Goal: Task Accomplishment & Management: Complete application form

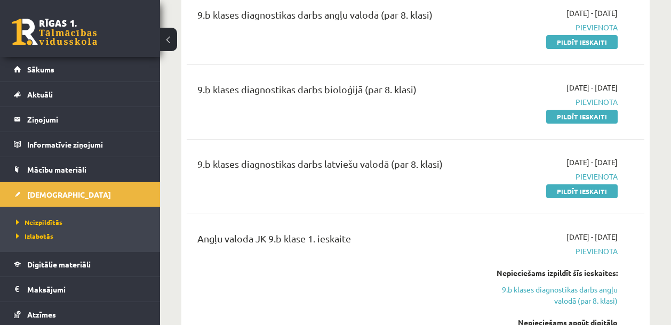
scroll to position [145, 0]
click at [509, 197] on div "9.b klases diagnostikas darbs latviešu valodā (par 8. klasi) 2025-09-01 - 2025-…" at bounding box center [416, 176] width 458 height 61
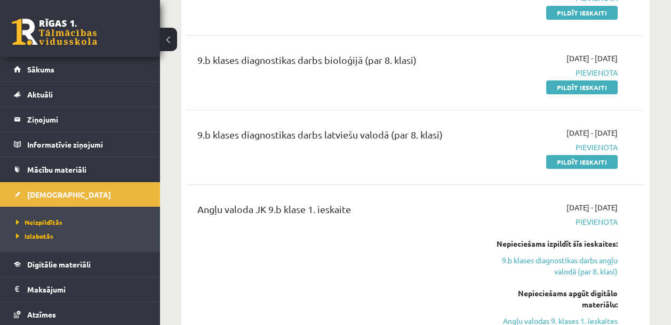
scroll to position [49, 0]
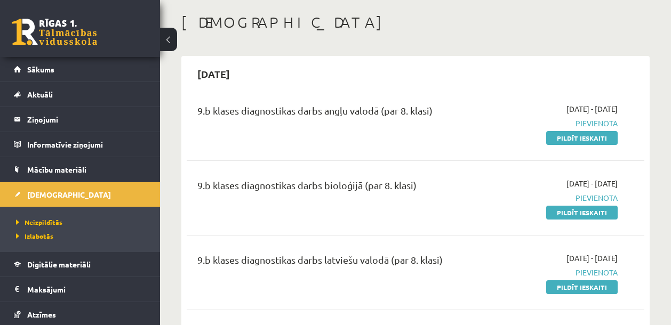
click at [442, 93] on div "9.b klases diagnostikas darbs angļu valodā (par 8. klasi) 2025-09-01 - 2025-09-…" at bounding box center [416, 123] width 458 height 61
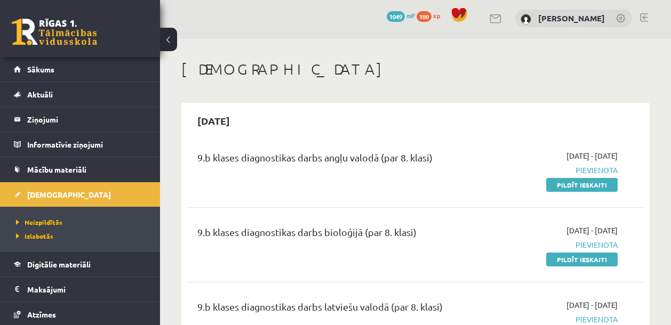
scroll to position [0, 0]
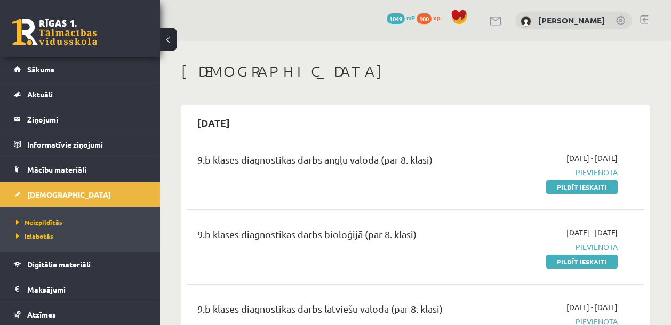
click at [426, 118] on div "[DATE]" at bounding box center [416, 122] width 458 height 25
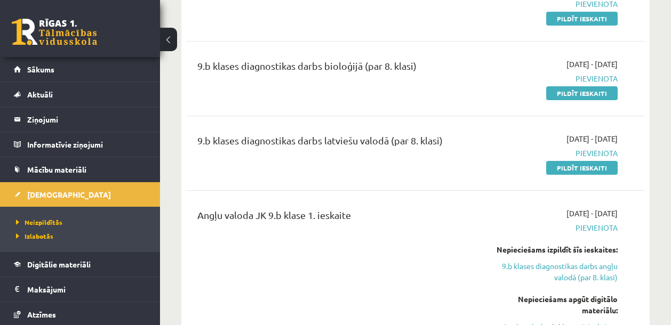
scroll to position [148, 0]
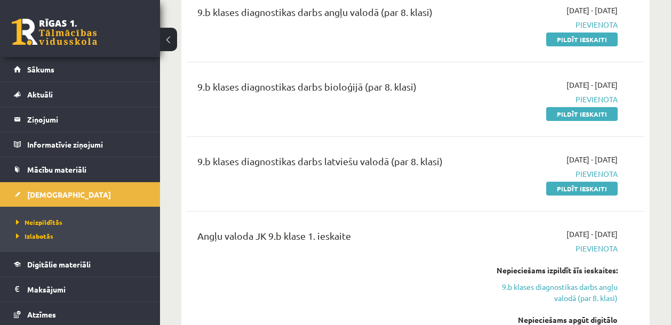
click at [502, 159] on div "2025-09-01 - 2025-09-15 Pievienota Pildīt ieskaiti" at bounding box center [553, 174] width 146 height 40
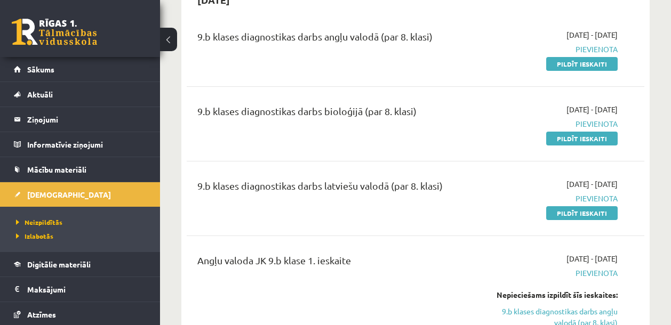
scroll to position [124, 0]
click at [576, 213] on link "Pildīt ieskaiti" at bounding box center [581, 213] width 71 height 14
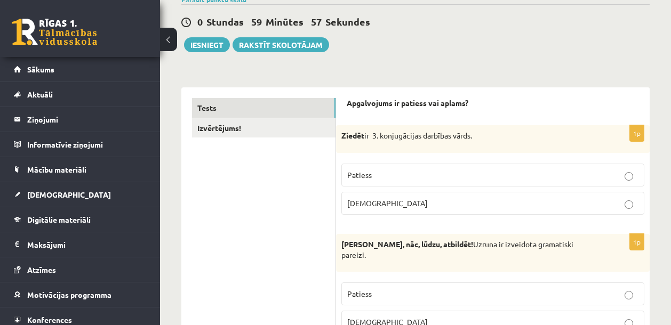
scroll to position [94, 0]
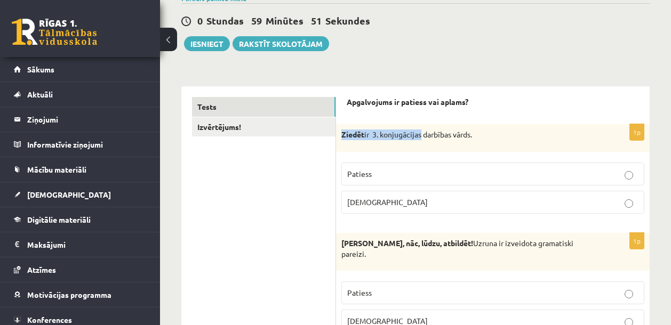
drag, startPoint x: 341, startPoint y: 137, endPoint x: 422, endPoint y: 138, distance: 81.1
click at [422, 138] on p "Ziedēt ir 3. konjugācijas darbības vārds." at bounding box center [466, 135] width 250 height 11
copy p "Ziedēt ir 3. konjugācijas"
click at [384, 164] on label "Patiess" at bounding box center [492, 174] width 303 height 23
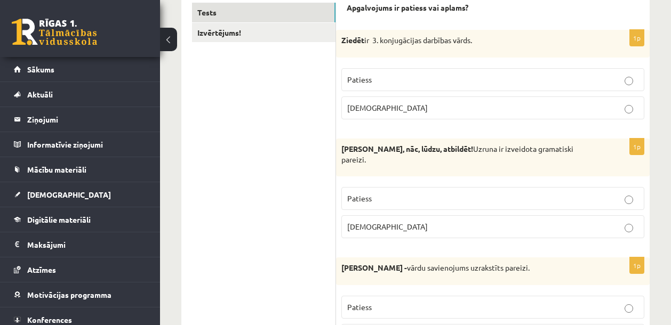
scroll to position [189, 0]
click at [404, 203] on p "Patiess" at bounding box center [492, 198] width 291 height 11
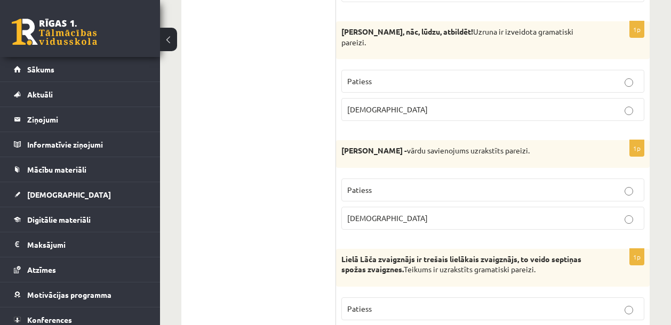
scroll to position [358, 0]
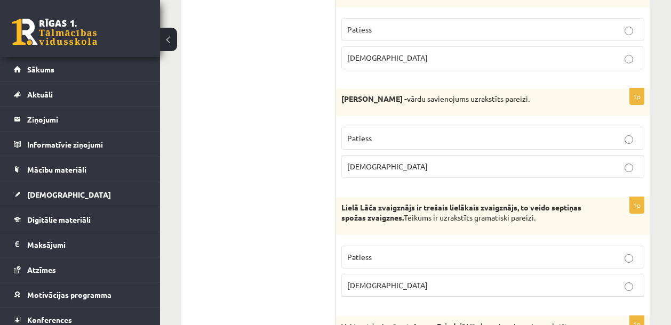
click at [381, 171] on p "Aplams" at bounding box center [492, 166] width 291 height 11
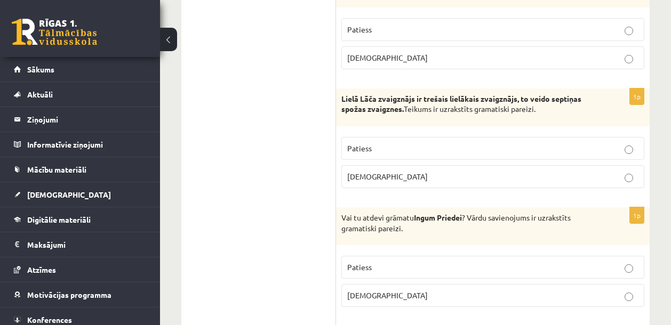
scroll to position [479, 0]
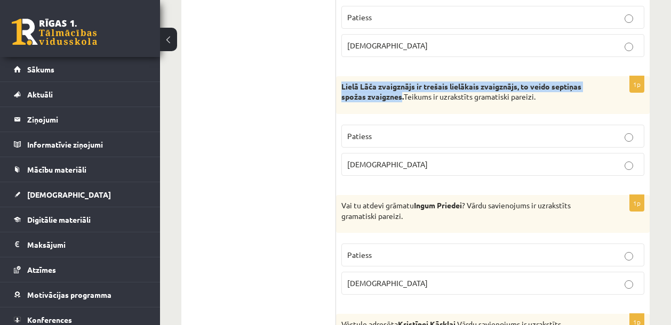
drag, startPoint x: 342, startPoint y: 84, endPoint x: 401, endPoint y: 96, distance: 59.9
click at [401, 96] on strong "Lielā Lāča zvaigznājs ir trešais lielākais zvaigznājs, to veido septiņas spožas…" at bounding box center [461, 92] width 240 height 20
copy strong "Lielā Lāča zvaigznājs ir trešais lielākais zvaigznājs, to veido septiņas spožas…"
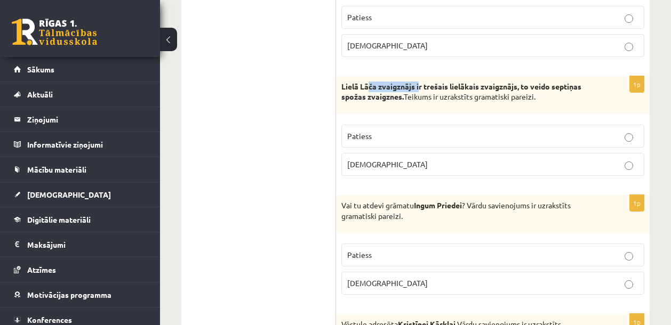
drag, startPoint x: 369, startPoint y: 92, endPoint x: 414, endPoint y: 84, distance: 46.6
click at [419, 84] on p "Lielā Lāča zvaigznājs ir trešais lielākais zvaigznājs, to veido septiņas spožas…" at bounding box center [466, 92] width 250 height 21
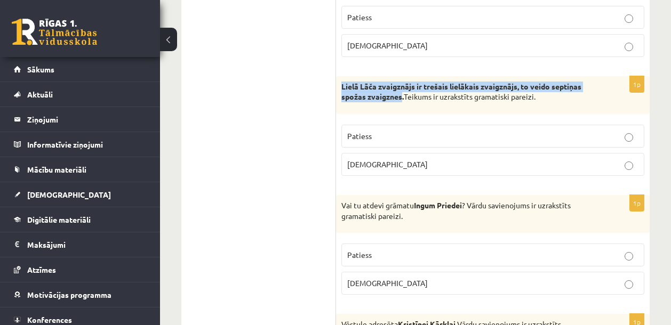
drag, startPoint x: 342, startPoint y: 87, endPoint x: 402, endPoint y: 98, distance: 60.7
click at [402, 98] on strong "Lielā Lāča zvaigznājs ir trešais lielākais zvaigznājs, to veido septiņas spožas…" at bounding box center [461, 92] width 240 height 20
drag, startPoint x: 368, startPoint y: 91, endPoint x: 362, endPoint y: 97, distance: 8.3
click at [381, 105] on div "Lielā Lāča zvaigznājs ir trešais lielākais zvaigznājs, to veido septiņas spožas…" at bounding box center [493, 95] width 314 height 38
drag, startPoint x: 342, startPoint y: 89, endPoint x: 398, endPoint y: 97, distance: 56.1
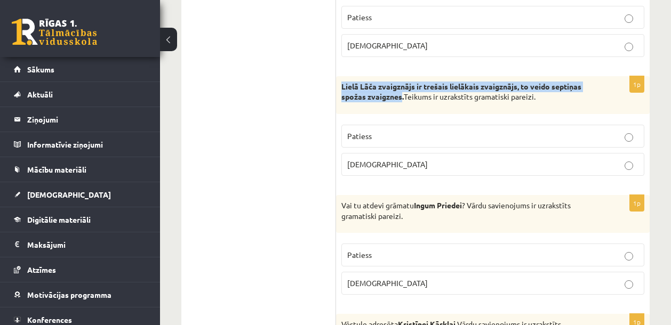
click at [401, 97] on strong "Lielā Lāča zvaigznājs ir trešais lielākais zvaigznājs, to veido septiņas spožas…" at bounding box center [461, 92] width 240 height 20
drag, startPoint x: 385, startPoint y: 97, endPoint x: 379, endPoint y: 99, distance: 6.7
click at [414, 111] on div "Lielā Lāča zvaigznājs ir trešais lielākais zvaigznājs, to veido septiņas spožas…" at bounding box center [493, 95] width 314 height 38
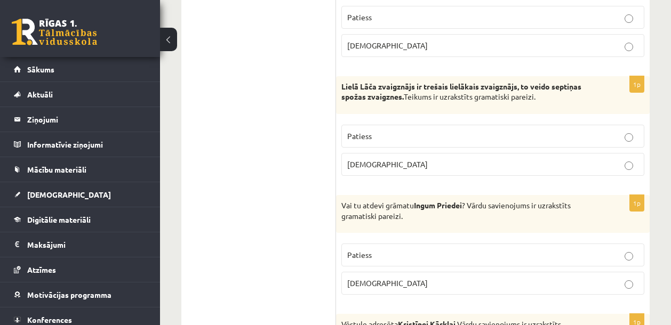
click at [375, 98] on strong "Lielā Lāča zvaigznājs ir trešais lielākais zvaigznājs, to veido septiņas spožas…" at bounding box center [461, 92] width 240 height 20
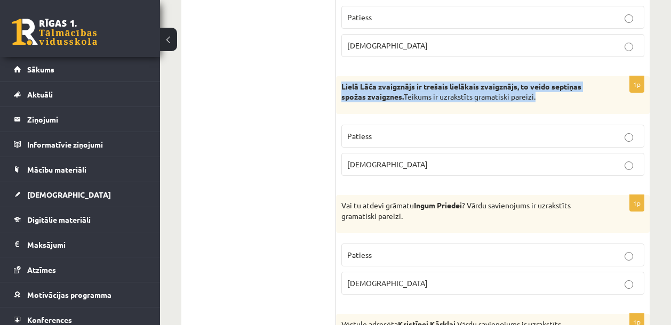
click at [375, 98] on strong "Lielā Lāča zvaigznājs ir trešais lielākais zvaigznājs, to veido septiņas spožas…" at bounding box center [461, 92] width 240 height 20
click at [510, 106] on div "Lielā Lāča zvaigznājs ir trešais lielākais zvaigznājs, to veido septiņas spožas…" at bounding box center [493, 95] width 314 height 38
drag, startPoint x: 343, startPoint y: 87, endPoint x: 402, endPoint y: 100, distance: 60.6
click at [402, 100] on strong "Lielā Lāča zvaigznājs ir trešais lielākais zvaigznājs, to veido septiņas spožas…" at bounding box center [461, 92] width 240 height 20
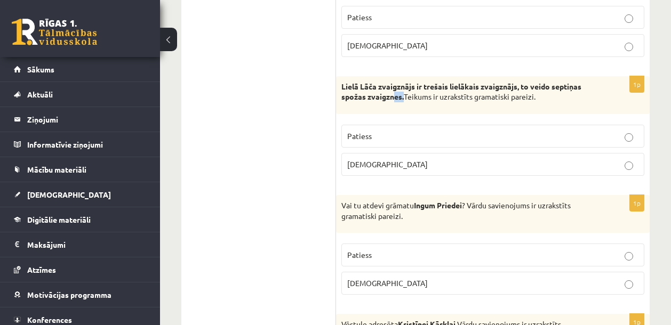
drag, startPoint x: 394, startPoint y: 92, endPoint x: 403, endPoint y: 98, distance: 10.8
click at [403, 98] on p "Lielā Lāča zvaigznājs ir trešais lielākais zvaigznājs, to veido septiņas spožas…" at bounding box center [466, 92] width 250 height 21
click at [364, 85] on strong "Lielā Lāča zvaigznājs ir trešais lielākais zvaigznājs, to veido septiņas spožas…" at bounding box center [461, 92] width 240 height 20
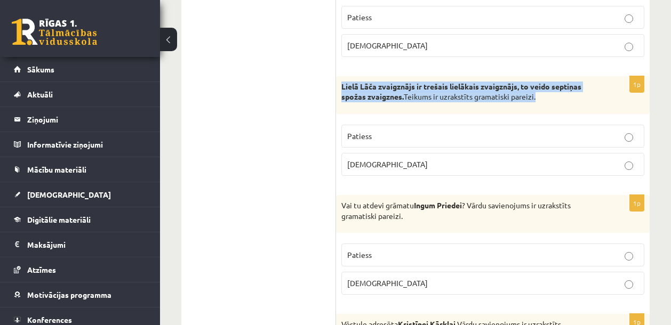
click at [364, 85] on strong "Lielā Lāča zvaigznājs ir trešais lielākais zvaigznājs, to veido septiņas spožas…" at bounding box center [461, 92] width 240 height 20
drag, startPoint x: 525, startPoint y: 98, endPoint x: 445, endPoint y: 90, distance: 79.9
click at [447, 90] on p "Lielā Lāča zvaigznājs ir trešais lielākais zvaigznājs, to veido septiņas spožas…" at bounding box center [466, 92] width 250 height 21
click at [444, 91] on p "Lielā Lāča zvaigznājs ir trešais lielākais zvaigznājs, to veido septiņas spožas…" at bounding box center [466, 92] width 250 height 21
drag, startPoint x: 343, startPoint y: 86, endPoint x: 402, endPoint y: 99, distance: 59.9
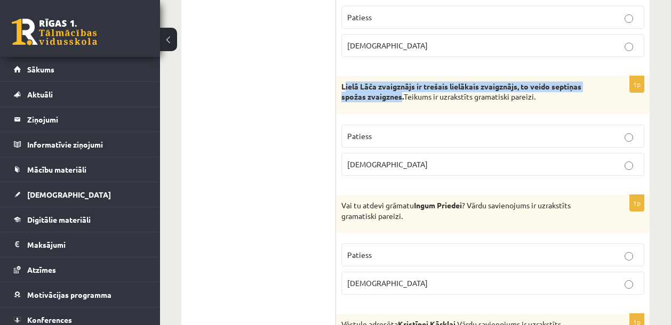
click at [402, 99] on strong "Lielā Lāča zvaigznājs ir trešais lielākais zvaigznājs, to veido septiņas spožas…" at bounding box center [461, 92] width 240 height 20
drag, startPoint x: 389, startPoint y: 99, endPoint x: 392, endPoint y: 106, distance: 7.8
click at [392, 106] on div "Lielā Lāča zvaigznājs ir trešais lielākais zvaigznājs, to veido septiņas spožas…" at bounding box center [493, 95] width 314 height 38
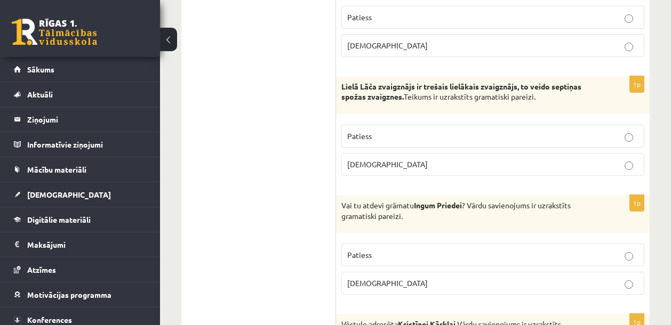
click at [354, 89] on strong "Lielā Lāča zvaigznājs ir trešais lielākais zvaigznājs, to veido septiņas spožas…" at bounding box center [461, 92] width 240 height 20
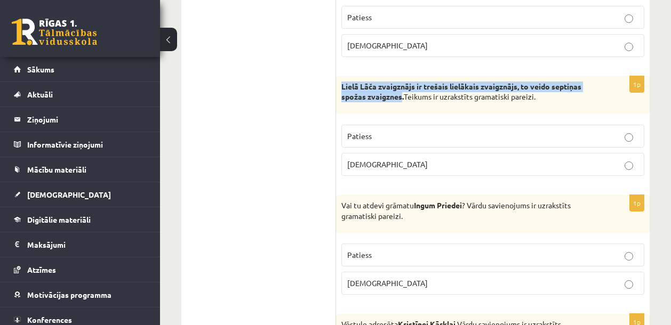
drag, startPoint x: 341, startPoint y: 87, endPoint x: 402, endPoint y: 99, distance: 62.5
click at [402, 99] on div "Lielā Lāča zvaigznājs ir trešais lielākais zvaigznājs, to veido septiņas spožas…" at bounding box center [493, 95] width 314 height 38
drag, startPoint x: 368, startPoint y: 90, endPoint x: 374, endPoint y: 98, distance: 10.2
click at [374, 98] on strong "Lielā Lāča zvaigznājs ir trešais lielākais zvaigznājs, to veido septiņas spožas…" at bounding box center [461, 92] width 240 height 20
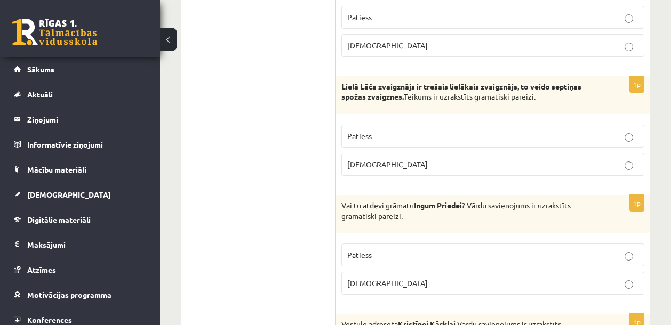
click at [361, 92] on p "Lielā Lāča zvaigznājs ir trešais lielākais zvaigznājs, to veido septiņas spožas…" at bounding box center [466, 92] width 250 height 21
click at [347, 87] on strong "Lielā Lāča zvaigznājs ir trešais lielākais zvaigznājs, to veido septiņas spožas…" at bounding box center [461, 92] width 240 height 20
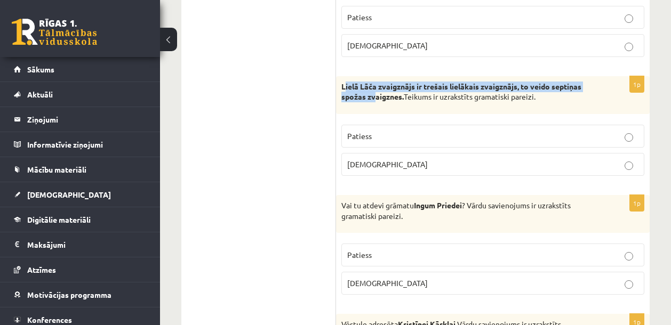
drag, startPoint x: 343, startPoint y: 87, endPoint x: 360, endPoint y: 87, distance: 16.5
click at [371, 91] on strong "Lielā Lāča zvaigznājs ir trešais lielākais zvaigznājs, to veido septiņas spožas…" at bounding box center [461, 92] width 240 height 20
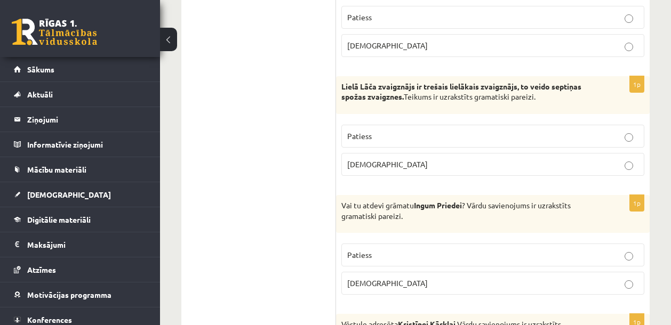
click at [353, 87] on strong "Lielā Lāča zvaigznājs ir trešais lielākais zvaigznājs, to veido septiņas spožas…" at bounding box center [461, 92] width 240 height 20
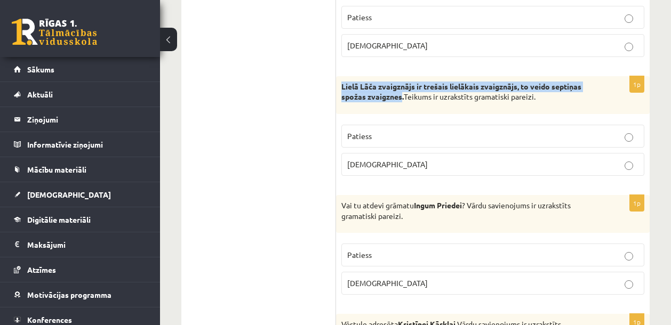
drag, startPoint x: 342, startPoint y: 87, endPoint x: 395, endPoint y: 95, distance: 53.9
click at [403, 97] on strong "Lielā Lāča zvaigznājs ir trešais lielākais zvaigznājs, to veido septiņas spožas…" at bounding box center [461, 92] width 240 height 20
drag, startPoint x: 364, startPoint y: 95, endPoint x: 351, endPoint y: 86, distance: 16.1
click at [352, 87] on strong "Lielā Lāča zvaigznājs ir trešais lielākais zvaigznājs, to veido septiņas spožas…" at bounding box center [461, 92] width 240 height 20
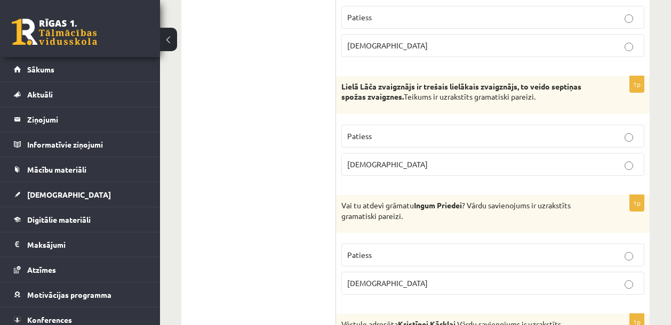
click at [346, 86] on strong "Lielā Lāča zvaigznājs ir trešais lielākais zvaigznājs, to veido septiņas spožas…" at bounding box center [461, 92] width 240 height 20
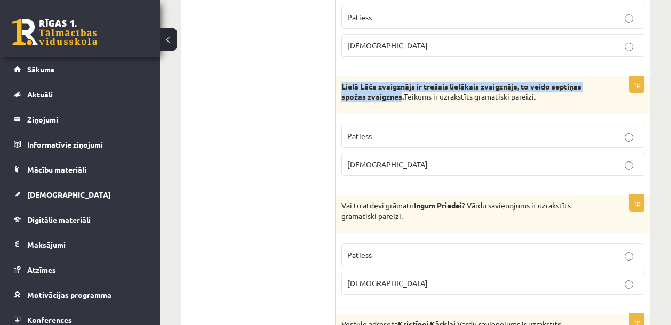
drag, startPoint x: 342, startPoint y: 88, endPoint x: 400, endPoint y: 98, distance: 59.0
click at [401, 98] on strong "Lielā Lāča zvaigznājs ir trešais lielākais zvaigznājs, to veido septiņas spožas…" at bounding box center [461, 92] width 240 height 20
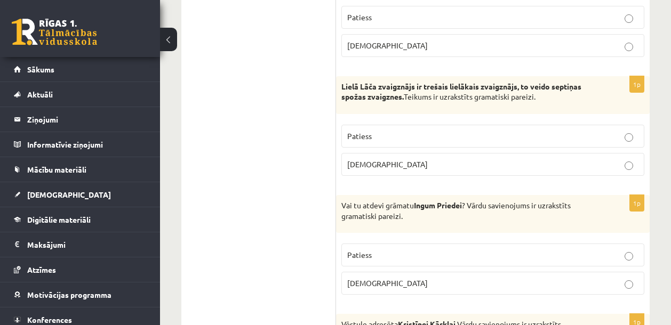
click at [387, 95] on p "Lielā Lāča zvaigznājs ir trešais lielākais zvaigznājs, to veido septiņas spožas…" at bounding box center [466, 92] width 250 height 21
click at [352, 89] on strong "Lielā Lāča zvaigznājs ir trešais lielākais zvaigznājs, to veido septiņas spožas…" at bounding box center [461, 92] width 240 height 20
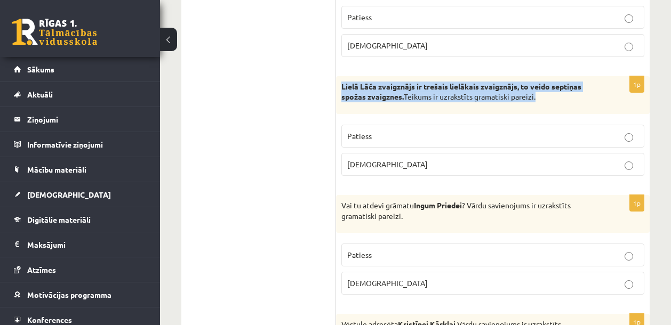
click at [352, 89] on strong "Lielā Lāča zvaigznājs ir trešais lielākais zvaigznājs, to veido septiņas spožas…" at bounding box center [461, 92] width 240 height 20
click at [351, 87] on strong "Lielā Lāča zvaigznājs ir trešais lielākais zvaigznājs, to veido septiņas spožas…" at bounding box center [461, 92] width 240 height 20
drag, startPoint x: 343, startPoint y: 87, endPoint x: 401, endPoint y: 96, distance: 58.8
click at [403, 96] on strong "Lielā Lāča zvaigznājs ir trešais lielākais zvaigznājs, to veido septiņas spožas…" at bounding box center [461, 92] width 240 height 20
drag, startPoint x: 342, startPoint y: 87, endPoint x: 404, endPoint y: 100, distance: 62.6
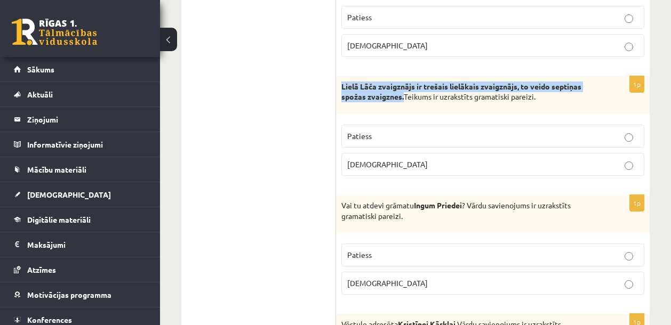
click at [404, 100] on p "Lielā Lāča zvaigznājs ir trešais lielākais zvaigznājs, to veido septiņas spožas…" at bounding box center [466, 92] width 250 height 21
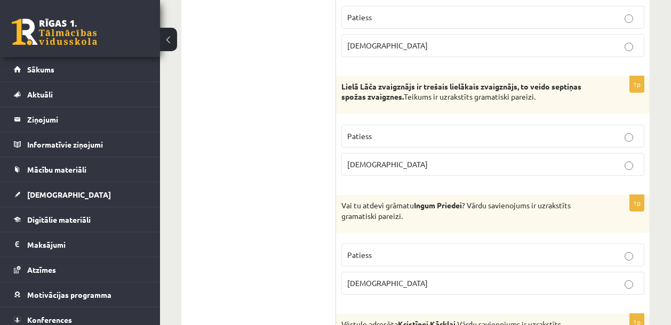
click at [359, 104] on div "Lielā Lāča zvaigznājs ir trešais lielākais zvaigznājs, to veido septiņas spožas…" at bounding box center [493, 95] width 314 height 38
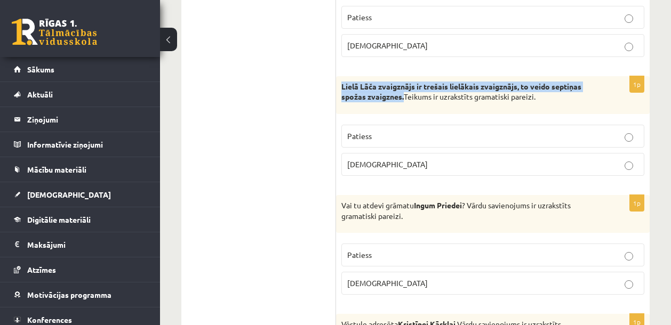
drag, startPoint x: 350, startPoint y: 91, endPoint x: 403, endPoint y: 101, distance: 54.2
click at [403, 101] on p "Lielā Lāča zvaigznājs ir trešais lielākais zvaigznājs, to veido septiņas spožas…" at bounding box center [466, 92] width 250 height 21
drag, startPoint x: 358, startPoint y: 92, endPoint x: 370, endPoint y: 95, distance: 11.6
click at [374, 98] on strong "Lielā Lāča zvaigznājs ir trešais lielākais zvaigznājs, to veido septiņas spožas…" at bounding box center [461, 92] width 240 height 20
drag, startPoint x: 341, startPoint y: 89, endPoint x: 402, endPoint y: 97, distance: 61.4
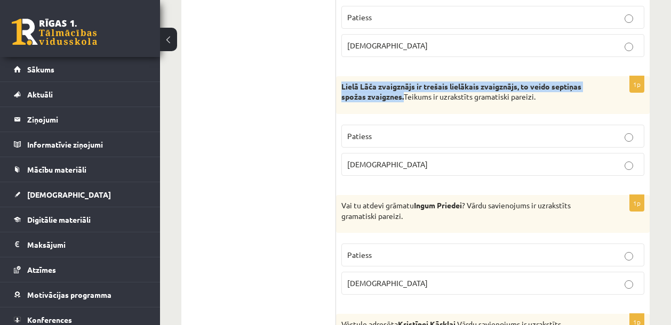
click at [403, 97] on p "Lielā Lāča zvaigznājs ir trešais lielākais zvaigznājs, to veido septiņas spožas…" at bounding box center [466, 92] width 250 height 21
drag, startPoint x: 369, startPoint y: 93, endPoint x: 388, endPoint y: 101, distance: 20.8
click at [404, 108] on div "Lielā Lāča zvaigznājs ir trešais lielākais zvaigznājs, to veido septiņas spožas…" at bounding box center [493, 95] width 314 height 38
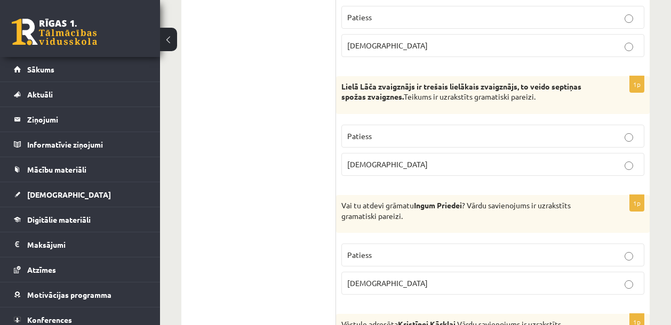
click at [366, 92] on p "Lielā Lāča zvaigznājs ir trešais lielākais zvaigznājs, to veido septiņas spožas…" at bounding box center [466, 92] width 250 height 21
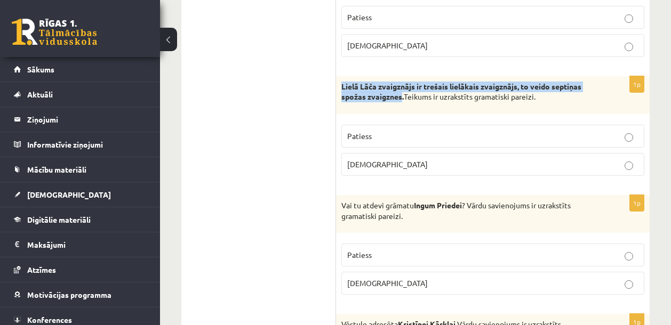
drag, startPoint x: 342, startPoint y: 87, endPoint x: 402, endPoint y: 100, distance: 61.5
click at [402, 100] on strong "Lielā Lāča zvaigznājs ir trešais lielākais zvaigznājs, to veido septiņas spožas…" at bounding box center [461, 92] width 240 height 20
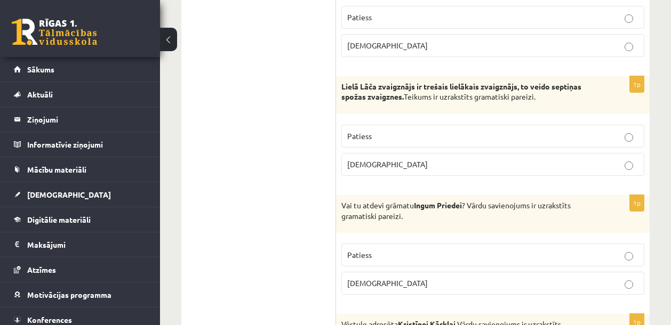
click at [389, 93] on strong "Lielā Lāča zvaigznājs ir trešais lielākais zvaigznājs, to veido septiņas spožas…" at bounding box center [461, 92] width 240 height 20
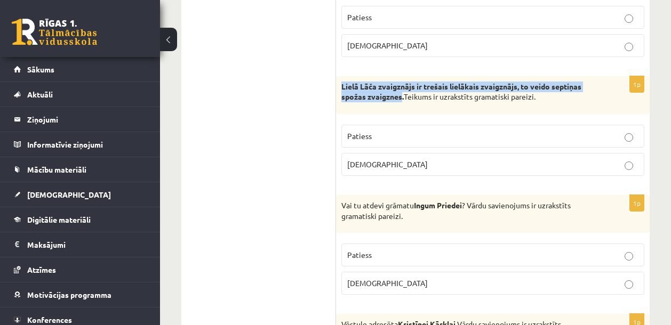
drag, startPoint x: 343, startPoint y: 87, endPoint x: 402, endPoint y: 98, distance: 59.6
click at [402, 98] on strong "Lielā Lāča zvaigznājs ir trešais lielākais zvaigznājs, to veido septiņas spožas…" at bounding box center [461, 92] width 240 height 20
drag, startPoint x: 372, startPoint y: 91, endPoint x: 378, endPoint y: 94, distance: 6.5
click at [378, 94] on strong "Lielā Lāča zvaigznājs ir trešais lielākais zvaigznājs, to veido septiņas spožas…" at bounding box center [461, 92] width 240 height 20
drag, startPoint x: 342, startPoint y: 87, endPoint x: 402, endPoint y: 94, distance: 60.7
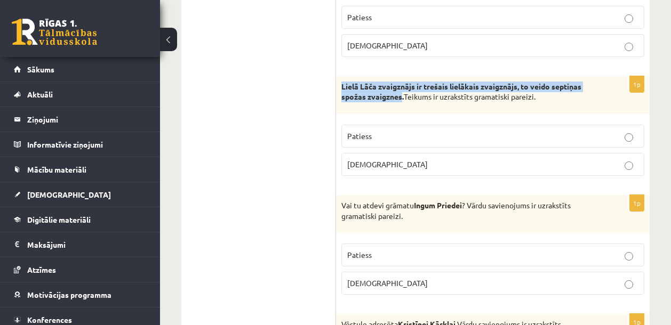
click at [402, 94] on strong "Lielā Lāča zvaigznājs ir trešais lielākais zvaigznājs, to veido septiņas spožas…" at bounding box center [461, 92] width 240 height 20
click at [355, 95] on strong "Lielā Lāča zvaigznājs ir trešais lielākais zvaigznājs, to veido septiņas spožas…" at bounding box center [461, 92] width 240 height 20
drag, startPoint x: 343, startPoint y: 87, endPoint x: 402, endPoint y: 98, distance: 60.2
click at [402, 98] on strong "Lielā Lāča zvaigznājs ir trešais lielākais zvaigznājs, to veido septiņas spožas…" at bounding box center [461, 92] width 240 height 20
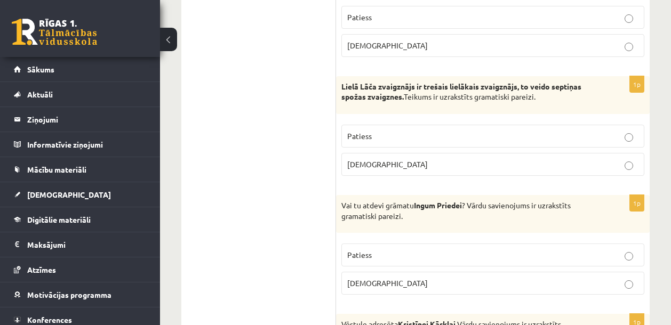
click at [390, 99] on strong "Lielā Lāča zvaigznājs ir trešais lielākais zvaigznājs, to veido septiņas spožas…" at bounding box center [461, 92] width 240 height 20
click at [389, 98] on strong "Lielā Lāča zvaigznājs ir trešais lielākais zvaigznājs, to veido septiņas spožas…" at bounding box center [461, 92] width 240 height 20
click at [344, 89] on strong "Lielā Lāča zvaigznājs ir trešais lielākais zvaigznājs, to veido septiņas spožas…" at bounding box center [461, 92] width 240 height 20
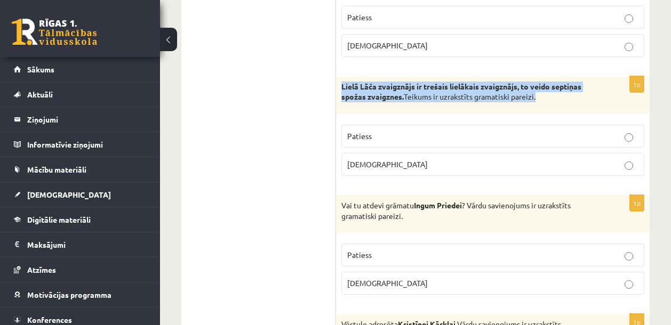
click at [344, 89] on strong "Lielā Lāča zvaigznājs ir trešais lielākais zvaigznājs, to veido septiņas spožas…" at bounding box center [461, 92] width 240 height 20
click at [376, 90] on strong "Lielā Lāča zvaigznājs ir trešais lielākais zvaigznājs, to veido septiņas spožas…" at bounding box center [461, 92] width 240 height 20
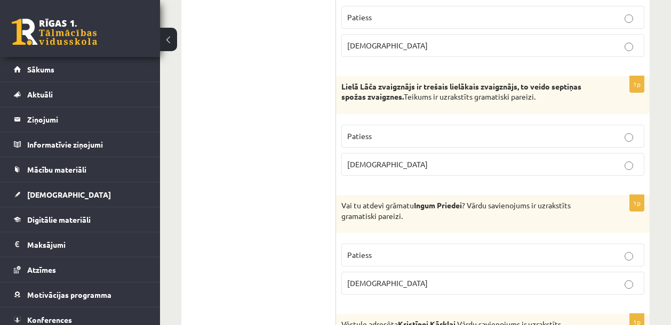
click at [339, 84] on div "Lielā Lāča zvaigznājs ir trešais lielākais zvaigznājs, to veido septiņas spožas…" at bounding box center [493, 95] width 314 height 38
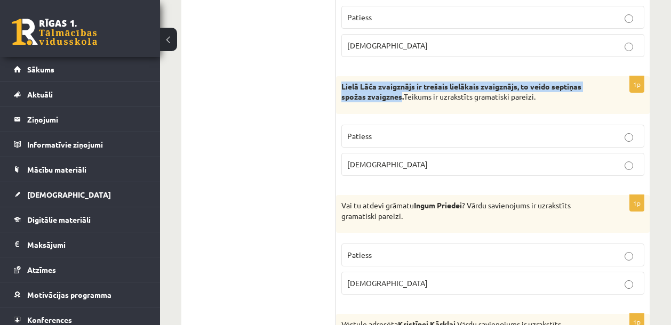
drag, startPoint x: 342, startPoint y: 86, endPoint x: 402, endPoint y: 98, distance: 61.4
click at [402, 98] on strong "Lielā Lāča zvaigznājs ir trešais lielākais zvaigznājs, to veido septiņas spožas…" at bounding box center [461, 92] width 240 height 20
drag, startPoint x: 393, startPoint y: 96, endPoint x: 394, endPoint y: 89, distance: 7.1
click at [393, 89] on strong "Lielā Lāča zvaigznājs ir trešais lielākais zvaigznājs, to veido septiņas spožas…" at bounding box center [461, 92] width 240 height 20
drag, startPoint x: 404, startPoint y: 97, endPoint x: 351, endPoint y: 89, distance: 53.9
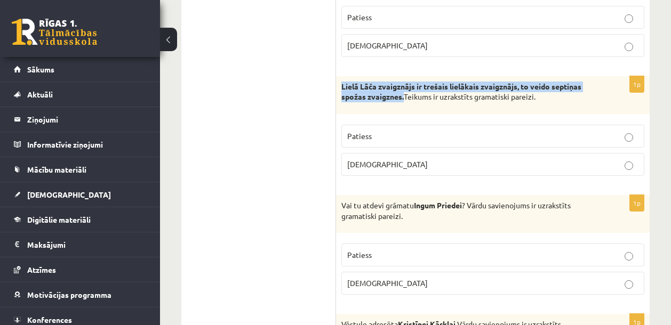
click at [342, 89] on p "Lielā Lāča zvaigznājs ir trešais lielākais zvaigznājs, to veido septiņas spožas…" at bounding box center [466, 92] width 250 height 21
drag, startPoint x: 395, startPoint y: 98, endPoint x: 341, endPoint y: 86, distance: 55.7
click at [339, 86] on div "Lielā Lāča zvaigznājs ir trešais lielākais zvaigznājs, to veido septiņas spožas…" at bounding box center [493, 95] width 314 height 38
drag, startPoint x: 391, startPoint y: 97, endPoint x: 410, endPoint y: 91, distance: 20.1
click at [410, 91] on p "Lielā Lāča zvaigznājs ir trešais lielākais zvaigznājs, to veido septiņas spožas…" at bounding box center [466, 92] width 250 height 21
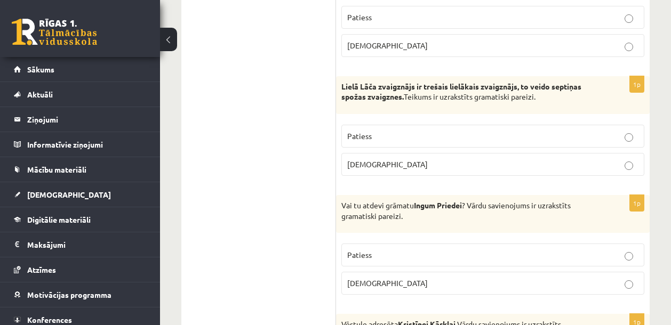
click at [401, 95] on strong "Lielā Lāča zvaigznājs ir trešais lielākais zvaigznājs, to veido septiņas spožas…" at bounding box center [461, 92] width 240 height 20
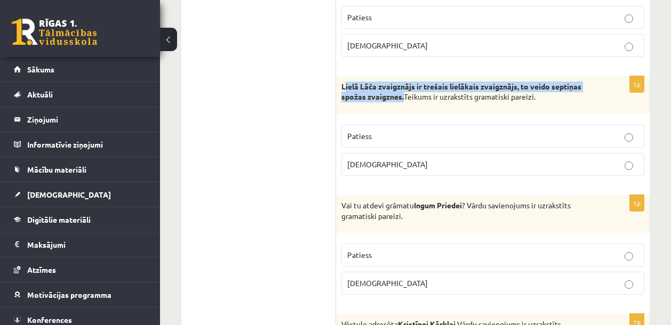
drag, startPoint x: 403, startPoint y: 98, endPoint x: 343, endPoint y: 89, distance: 59.9
click at [343, 89] on strong "Lielā Lāča zvaigznājs ir trešais lielākais zvaigznājs, to veido septiņas spožas…" at bounding box center [461, 92] width 240 height 20
click at [353, 89] on strong "Lielā Lāča zvaigznājs ir trešais lielākais zvaigznājs, to veido septiņas spožas…" at bounding box center [461, 92] width 240 height 20
drag, startPoint x: 404, startPoint y: 99, endPoint x: 341, endPoint y: 90, distance: 63.1
click at [341, 90] on p "Lielā Lāča zvaigznājs ir trešais lielākais zvaigznājs, to veido septiņas spožas…" at bounding box center [466, 92] width 250 height 21
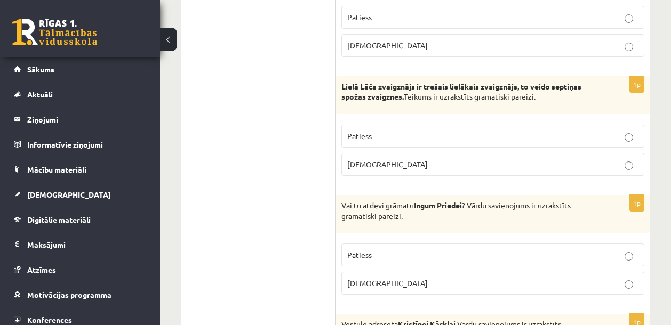
click at [408, 163] on p "[DEMOGRAPHIC_DATA]" at bounding box center [492, 164] width 291 height 11
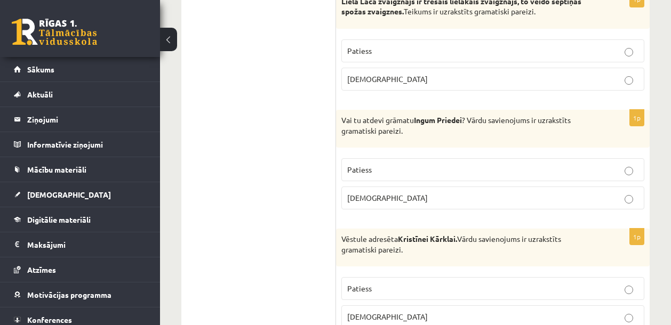
scroll to position [572, 0]
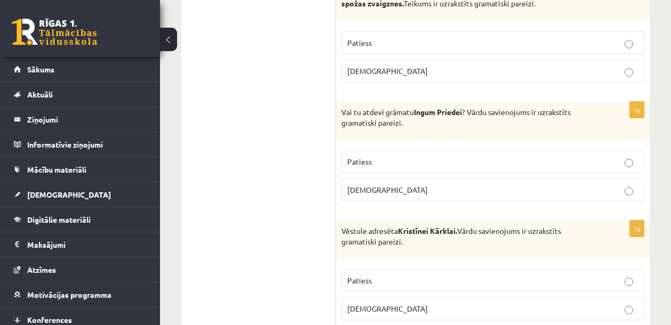
click at [362, 195] on p "[DEMOGRAPHIC_DATA]" at bounding box center [492, 190] width 291 height 11
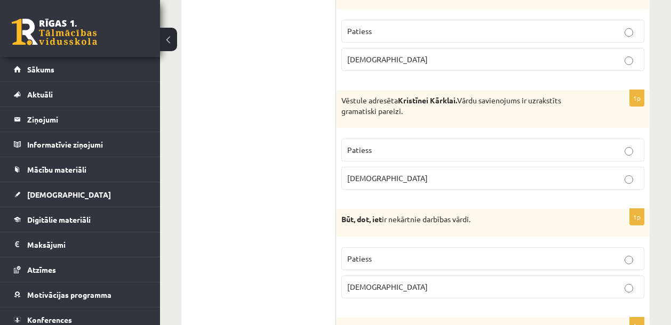
scroll to position [705, 0]
click at [395, 142] on label "Patiess" at bounding box center [492, 148] width 303 height 23
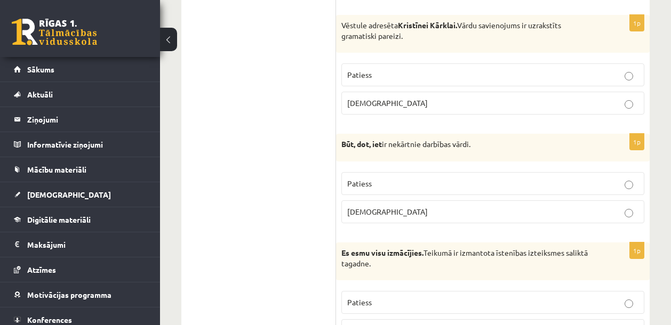
scroll to position [779, 0]
drag, startPoint x: 396, startPoint y: 146, endPoint x: 460, endPoint y: 153, distance: 64.9
click at [468, 155] on div "Būt, dot, iet ir nekārtnie darbības vārdi." at bounding box center [493, 147] width 314 height 28
click at [449, 153] on div "Būt, dot, iet ir nekārtnie darbības vārdi." at bounding box center [493, 147] width 314 height 28
drag, startPoint x: 395, startPoint y: 144, endPoint x: 475, endPoint y: 146, distance: 80.0
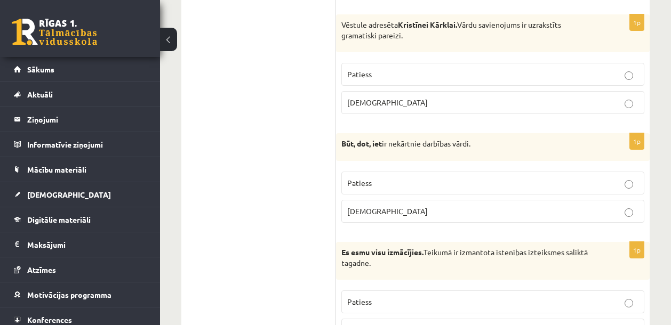
click at [475, 147] on p "Būt, dot, iet ir nekārtnie darbības vārdi." at bounding box center [466, 144] width 250 height 11
copy p "nekārtnie darbības vārdi"
click at [377, 184] on p "Patiess" at bounding box center [492, 183] width 291 height 11
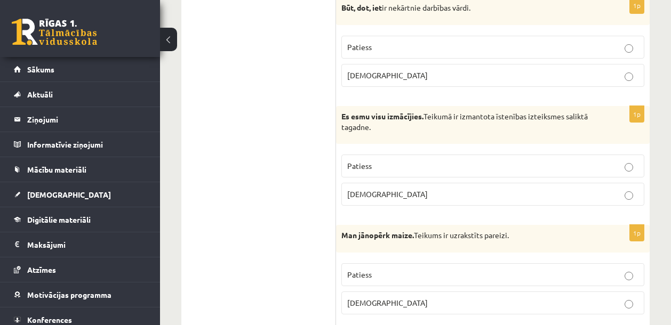
scroll to position [929, 0]
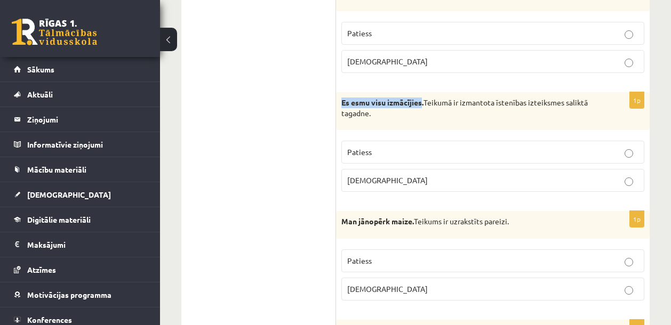
drag, startPoint x: 340, startPoint y: 102, endPoint x: 423, endPoint y: 101, distance: 82.7
click at [423, 101] on div "Es esmu visu izmācījies. Teikumā ir izmantota īstenības izteiksmes saliktā taga…" at bounding box center [493, 111] width 314 height 38
copy strong "Es esmu visu izmācījies"
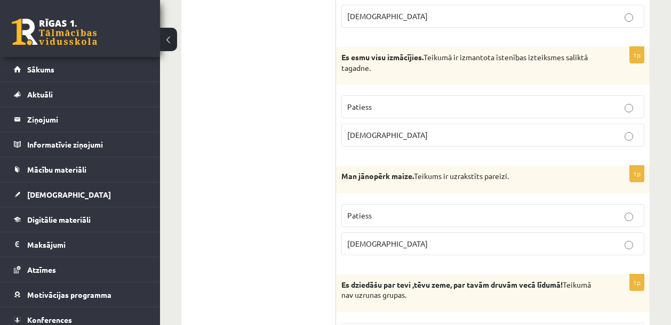
scroll to position [974, 0]
drag, startPoint x: 502, startPoint y: 59, endPoint x: 392, endPoint y: 66, distance: 110.1
click at [392, 66] on p "Es esmu visu izmācījies. Teikumā ir izmantota īstenības izteiksmes saliktā taga…" at bounding box center [466, 62] width 250 height 21
copy p "stenības izteiksmes saliktā tagadne"
click at [402, 107] on p "Patiess" at bounding box center [492, 106] width 291 height 11
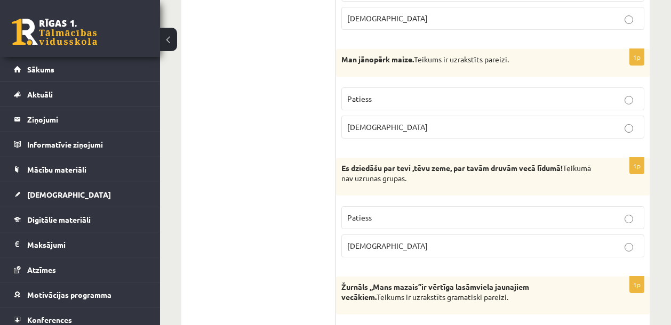
scroll to position [1112, 0]
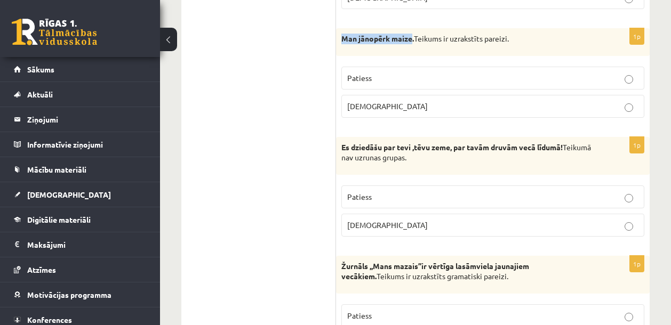
drag, startPoint x: 342, startPoint y: 36, endPoint x: 413, endPoint y: 42, distance: 71.2
click at [413, 42] on strong "Man jānopērk maize." at bounding box center [377, 39] width 73 height 10
copy strong "Man jānopērk maize"
click at [533, 55] on div "Man jānopērk maize. Teikums ir uzrakstīts pareizi." at bounding box center [493, 42] width 314 height 28
drag, startPoint x: 348, startPoint y: 37, endPoint x: 400, endPoint y: 37, distance: 51.7
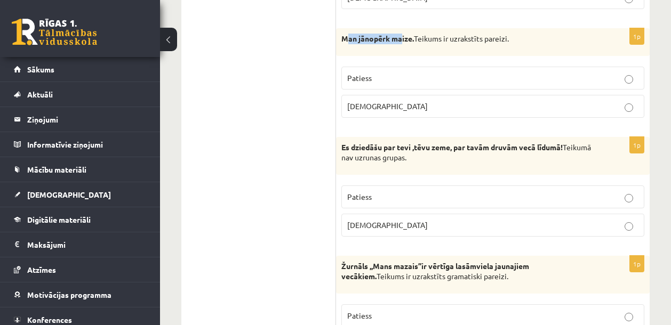
click at [400, 37] on strong "Man jānopērk maize." at bounding box center [377, 39] width 73 height 10
click at [426, 49] on div "Man jānopērk maize. Teikums ir uzrakstīts pareizi." at bounding box center [493, 42] width 314 height 28
click at [400, 70] on label "Patiess" at bounding box center [492, 78] width 303 height 23
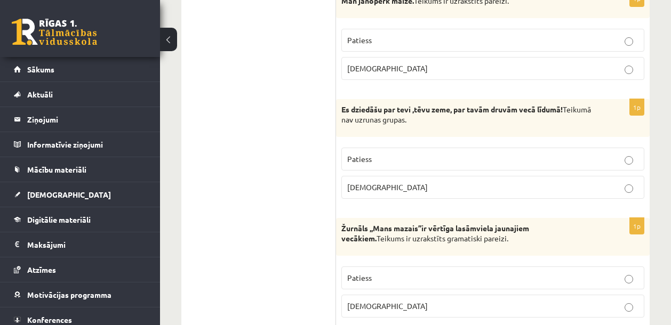
scroll to position [1149, 0]
drag, startPoint x: 342, startPoint y: 109, endPoint x: 565, endPoint y: 108, distance: 223.0
click at [565, 108] on p "Es dziedāšu par tevi ,tēvu zeme, par tavām druvām vecā līdumā! Teikumā nav uzru…" at bounding box center [466, 115] width 250 height 21
copy strong "Es dziedāšu par tevi ,tēvu zeme, par tavām druvām vecā līdumā!"
click at [543, 130] on div "Es dziedāšu par tevi ,tēvu zeme, par tavām druvām vecā līdumā! Teikumā nav uzru…" at bounding box center [493, 118] width 314 height 38
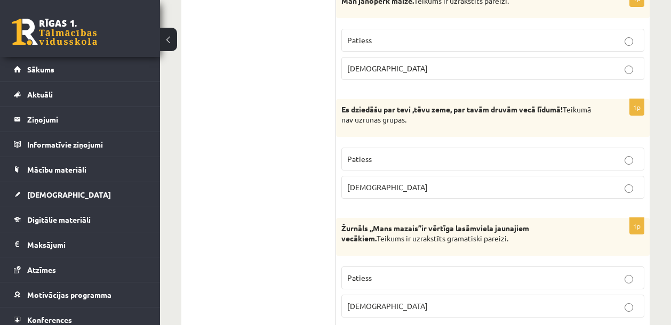
click at [422, 164] on p "Patiess" at bounding box center [492, 159] width 291 height 11
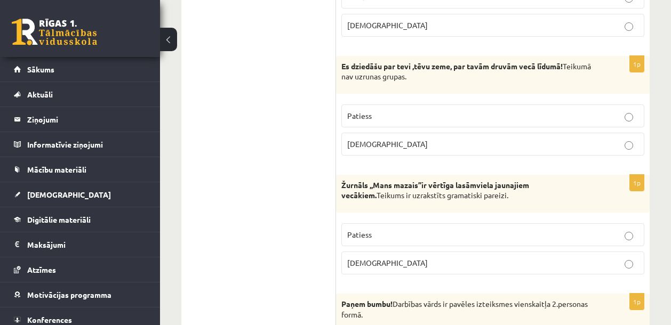
scroll to position [1194, 0]
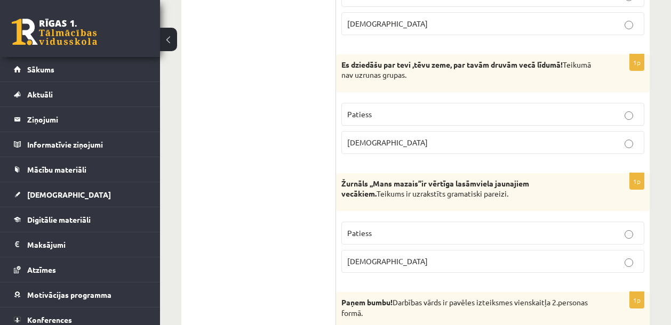
click at [405, 231] on p "Patiess" at bounding box center [492, 233] width 291 height 11
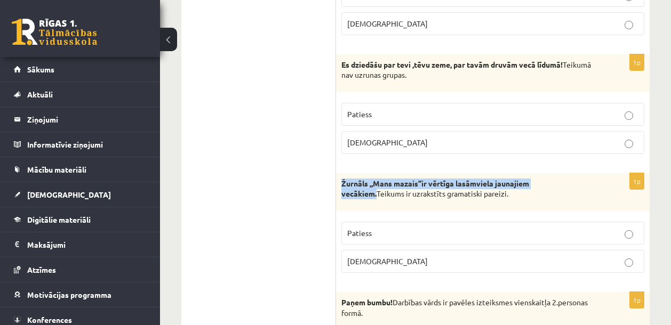
drag, startPoint x: 343, startPoint y: 183, endPoint x: 581, endPoint y: 186, distance: 237.4
click at [581, 186] on p "Žurnāls ,,Mans mazais’’ir vērtīga lasāmviela jaunajiem vecākiem. Teikums ir uzr…" at bounding box center [466, 189] width 250 height 21
copy strong "Žurnāls ,,Mans mazais’’ir vērtīga lasāmviela jaunajiem vecākiem."
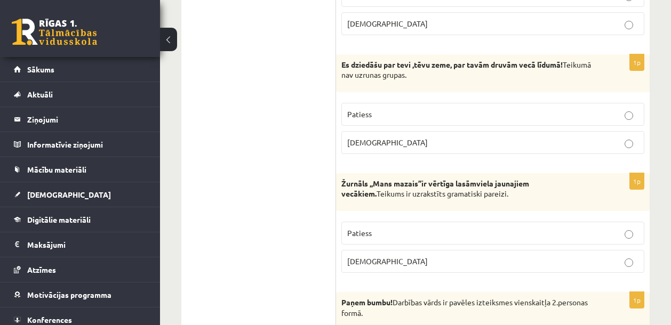
click at [459, 266] on p "[DEMOGRAPHIC_DATA]" at bounding box center [492, 261] width 291 height 11
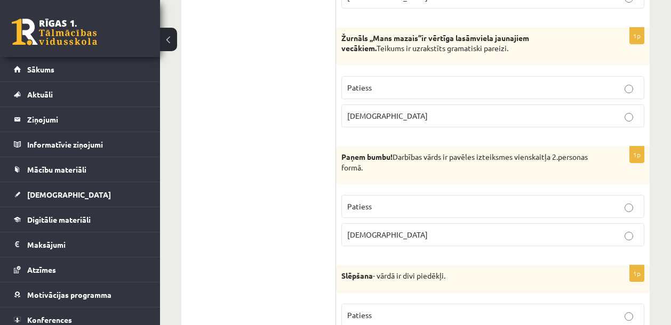
scroll to position [1340, 0]
drag, startPoint x: 454, startPoint y: 159, endPoint x: 534, endPoint y: 175, distance: 81.1
click at [534, 175] on div "Paņem bumbu! Darbības vārds ir pavēles izteiksmes vienskaitļa 2.personas formā." at bounding box center [493, 165] width 314 height 38
copy p "pavēles izteiksmes vienskaitļa 2.personas formā."
click at [502, 179] on div "Paņem bumbu! Darbības vārds ir pavēles izteiksmes vienskaitļa 2.personas formā." at bounding box center [493, 165] width 314 height 38
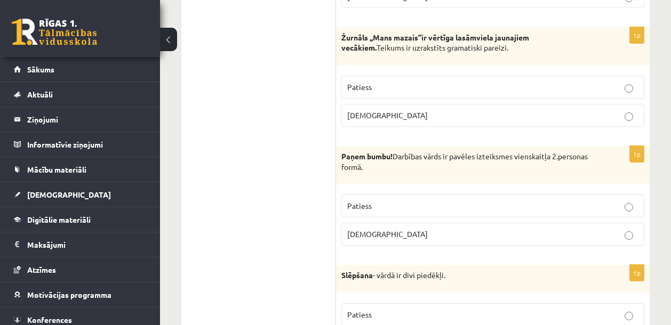
click at [418, 205] on p "Patiess" at bounding box center [492, 206] width 291 height 11
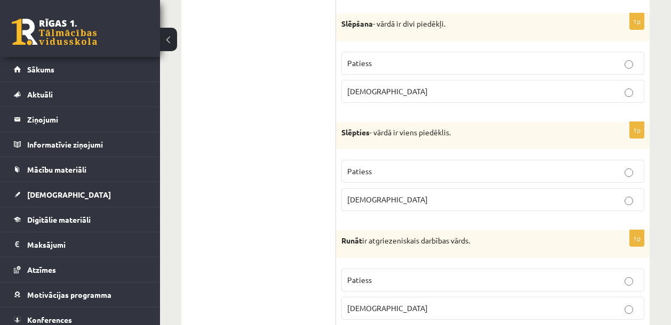
scroll to position [1592, 0]
drag, startPoint x: 341, startPoint y: 22, endPoint x: 372, endPoint y: 22, distance: 30.9
click at [372, 22] on strong "Slēpšana" at bounding box center [356, 24] width 31 height 10
copy strong "Slēpšana"
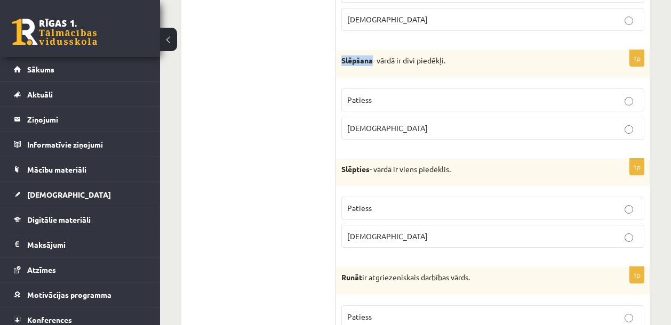
scroll to position [1556, 0]
click at [442, 131] on p "Aplams" at bounding box center [492, 127] width 291 height 11
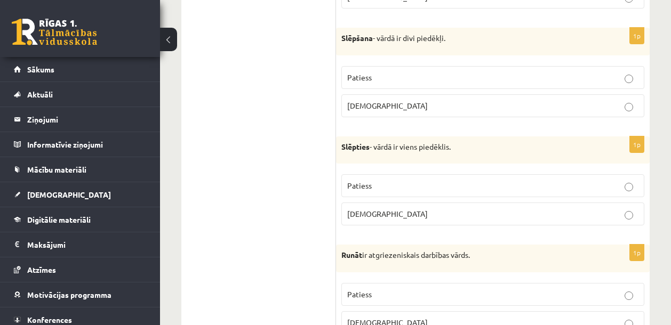
scroll to position [1579, 0]
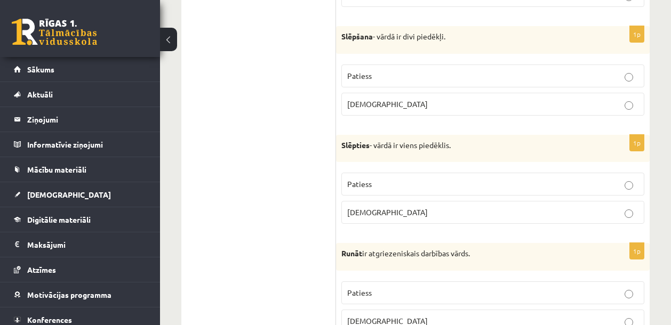
click at [369, 183] on span "Patiess" at bounding box center [359, 184] width 25 height 10
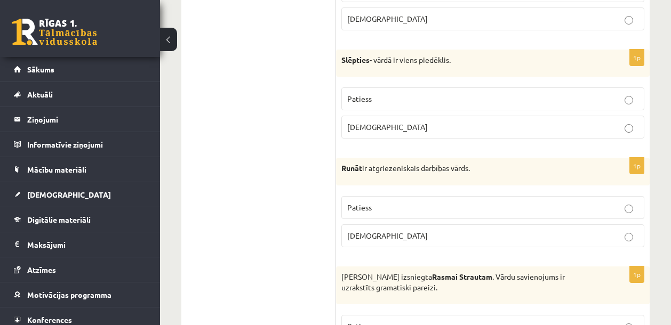
scroll to position [1665, 0]
drag, startPoint x: 373, startPoint y: 170, endPoint x: 486, endPoint y: 172, distance: 112.6
click at [472, 172] on p "Runāt ir atgriezeniskais darbības vārds." at bounding box center [466, 168] width 250 height 11
click at [486, 172] on p "Runāt ir atgriezeniskais darbības vārds." at bounding box center [466, 168] width 250 height 11
drag, startPoint x: 476, startPoint y: 171, endPoint x: 372, endPoint y: 172, distance: 104.0
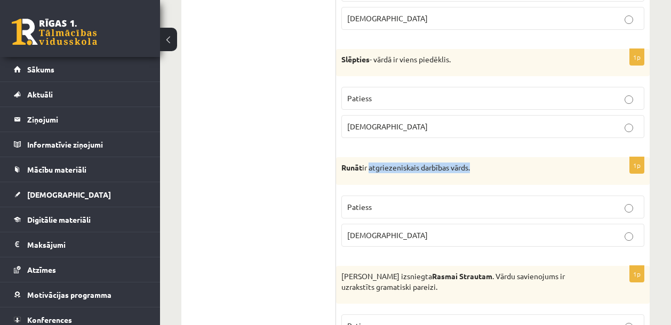
click at [372, 172] on p "Runāt ir atgriezeniskais darbības vārds." at bounding box center [466, 168] width 250 height 11
copy p "atgriezeniskais darbības vārds."
click at [307, 216] on ul "Tests Izvērtējums!" at bounding box center [264, 252] width 144 height 3453
click at [398, 235] on p "[DEMOGRAPHIC_DATA]" at bounding box center [492, 235] width 291 height 11
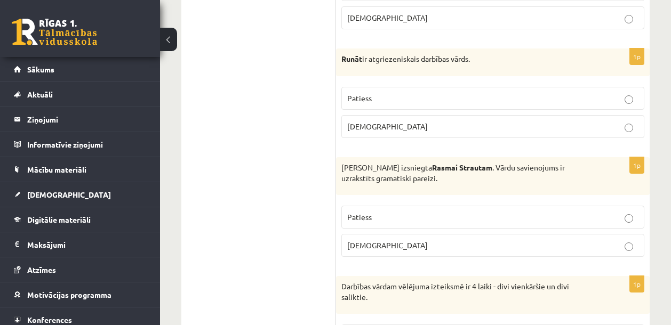
scroll to position [1778, 0]
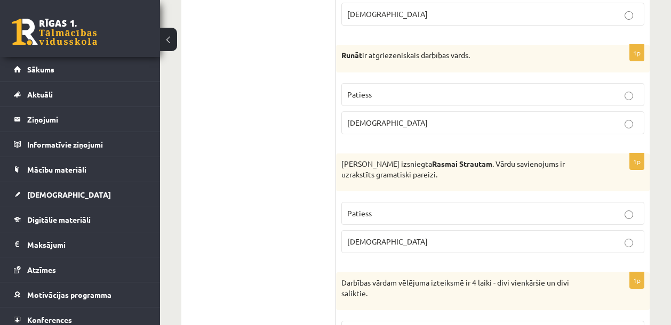
click at [394, 242] on p "[DEMOGRAPHIC_DATA]" at bounding box center [492, 241] width 291 height 11
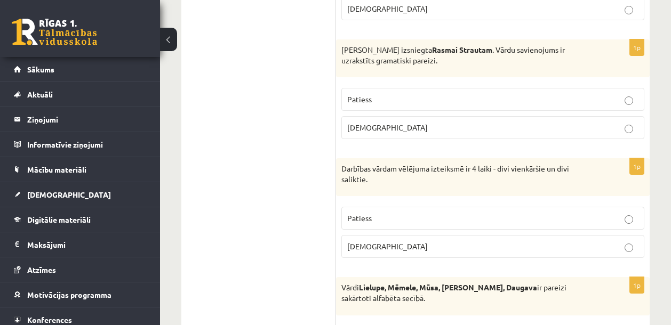
scroll to position [1900, 0]
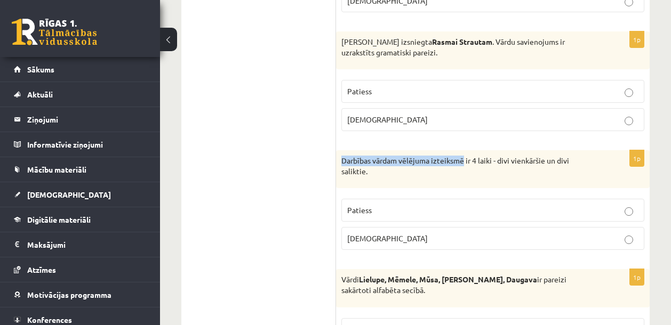
drag, startPoint x: 343, startPoint y: 163, endPoint x: 465, endPoint y: 163, distance: 121.6
click at [465, 163] on p "Darbības vārdam vēlējuma izteiksmē ir 4 laiki - divi vienkāršie un divi salikti…" at bounding box center [466, 166] width 250 height 21
copy p "Darbības vārdam vēlējuma izteiksmē"
click at [376, 245] on label "[DEMOGRAPHIC_DATA]" at bounding box center [492, 238] width 303 height 23
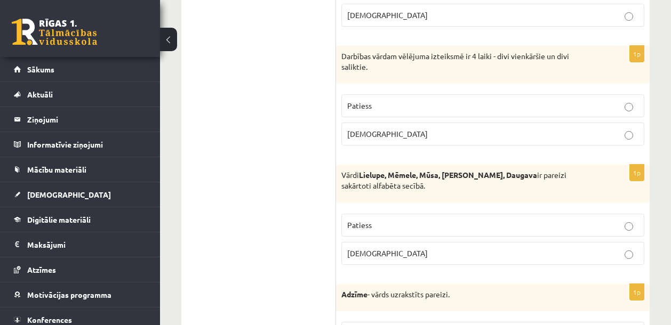
scroll to position [2017, 0]
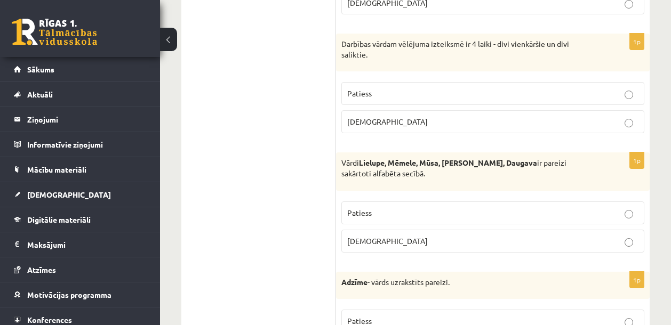
click at [418, 243] on p "[DEMOGRAPHIC_DATA]" at bounding box center [492, 241] width 291 height 11
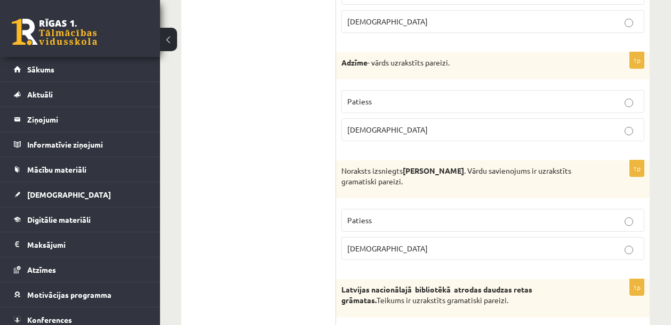
scroll to position [2239, 0]
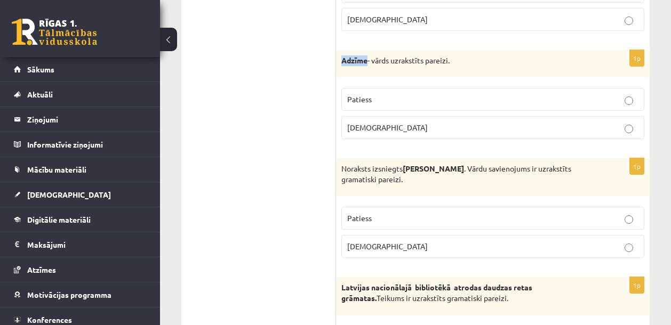
drag, startPoint x: 343, startPoint y: 61, endPoint x: 367, endPoint y: 61, distance: 23.5
click at [367, 61] on strong "Adzīme" at bounding box center [354, 60] width 26 height 10
copy strong "Adzīme"
click at [478, 129] on p "[DEMOGRAPHIC_DATA]" at bounding box center [492, 127] width 291 height 11
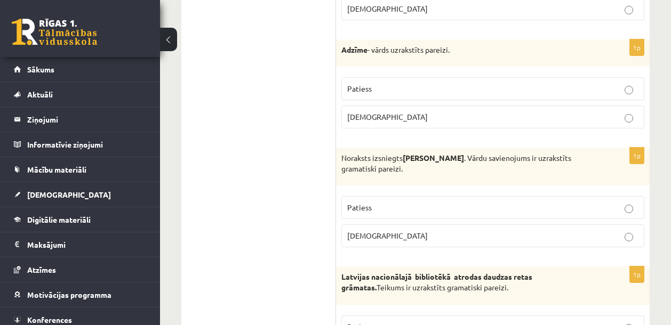
scroll to position [2327, 0]
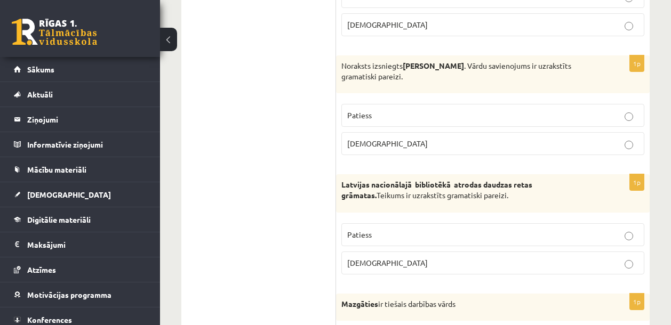
scroll to position [2342, 0]
click at [398, 116] on p "Patiess" at bounding box center [492, 114] width 291 height 11
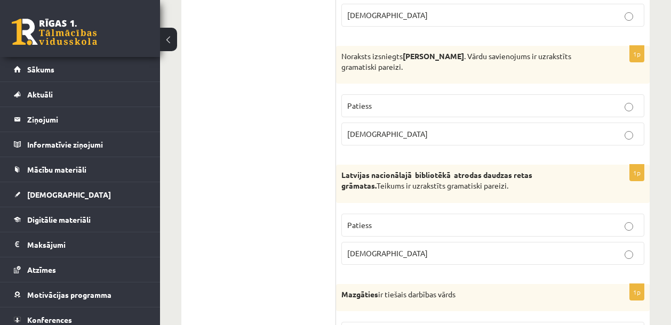
scroll to position [2363, 0]
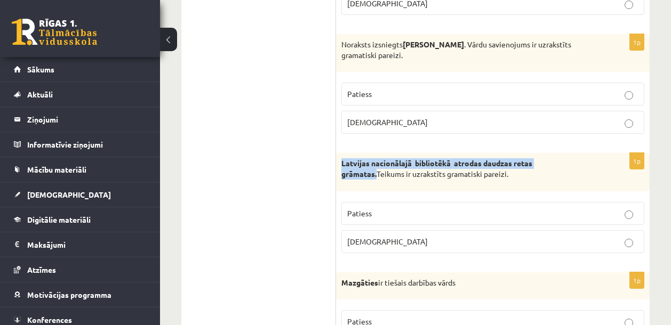
drag, startPoint x: 342, startPoint y: 164, endPoint x: 571, endPoint y: 163, distance: 228.8
click at [571, 163] on p "Latvijas nacionālajā bibliotēkā atrodas daudzas retas grāmatas. Teikums ir uzra…" at bounding box center [466, 168] width 250 height 21
copy strong "Latvijas nacionālajā bibliotēkā atrodas daudzas retas grāmatas."
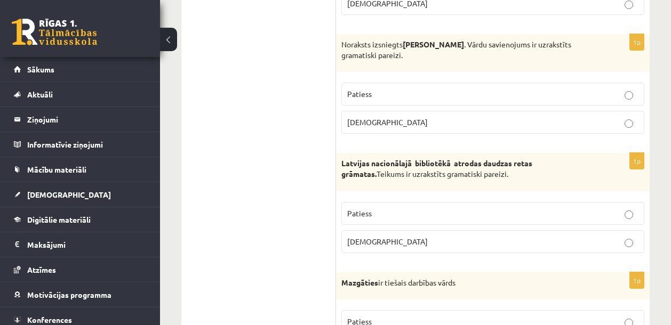
click at [541, 246] on p "[DEMOGRAPHIC_DATA]" at bounding box center [492, 241] width 291 height 11
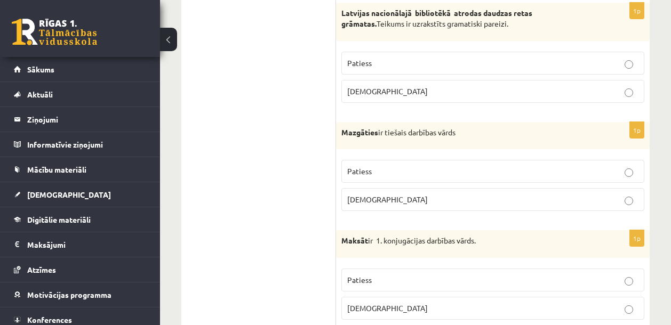
scroll to position [2514, 0]
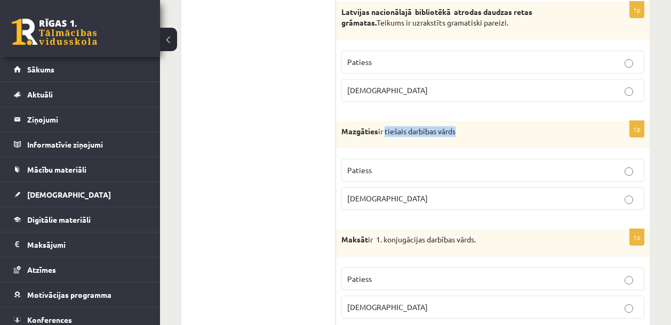
drag, startPoint x: 387, startPoint y: 132, endPoint x: 472, endPoint y: 135, distance: 84.4
click at [472, 135] on p "Mazgāties ir tiešais darbības vārds" at bounding box center [466, 131] width 250 height 11
drag, startPoint x: 379, startPoint y: 131, endPoint x: 339, endPoint y: 132, distance: 39.5
click at [339, 132] on div "Mazgāties ir tiešais darbības vārds" at bounding box center [493, 135] width 314 height 28
click at [362, 197] on span "[DEMOGRAPHIC_DATA]" at bounding box center [387, 199] width 81 height 10
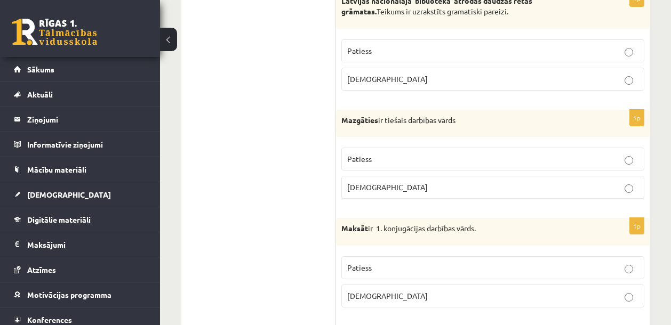
scroll to position [2526, 0]
drag, startPoint x: 341, startPoint y: 230, endPoint x: 368, endPoint y: 227, distance: 26.9
click at [368, 227] on strong "Maksāt" at bounding box center [354, 228] width 27 height 10
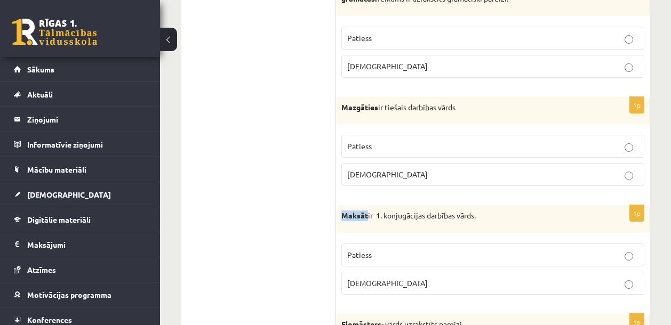
scroll to position [2602, 0]
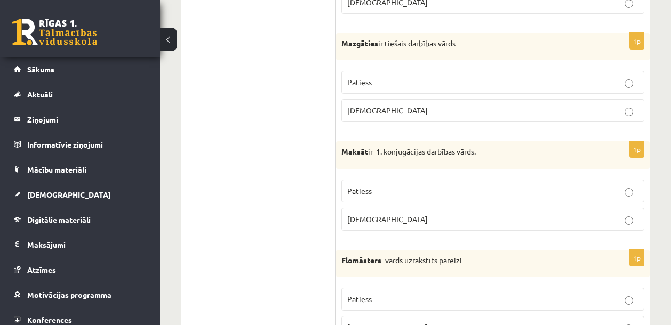
click at [441, 220] on p "[DEMOGRAPHIC_DATA]" at bounding box center [492, 219] width 291 height 11
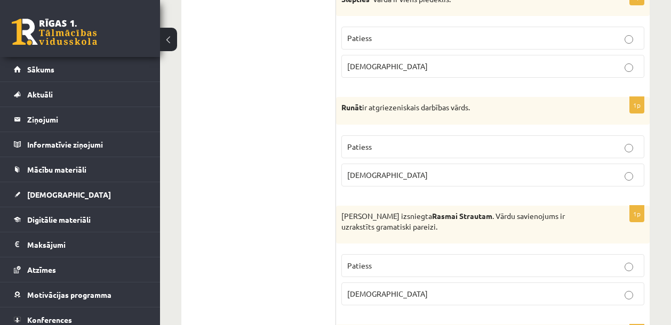
scroll to position [1716, 0]
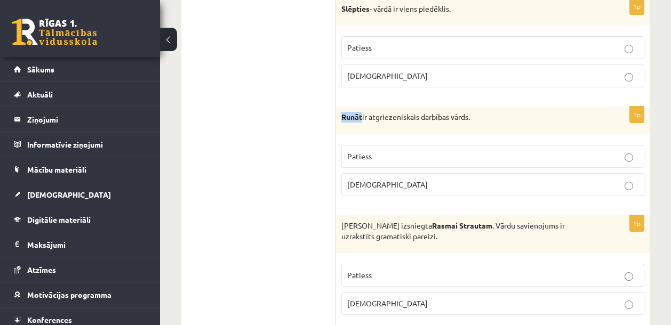
drag, startPoint x: 343, startPoint y: 120, endPoint x: 362, endPoint y: 117, distance: 18.3
click at [362, 117] on strong "Runāt" at bounding box center [351, 117] width 21 height 10
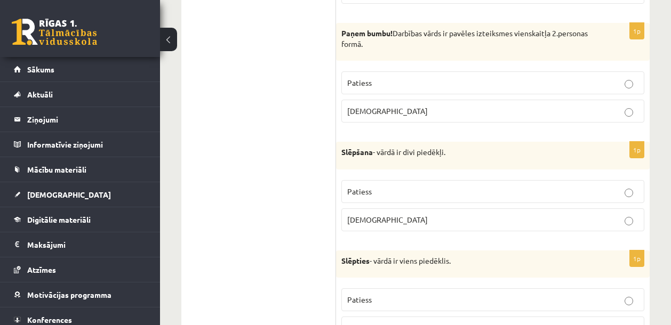
scroll to position [1476, 0]
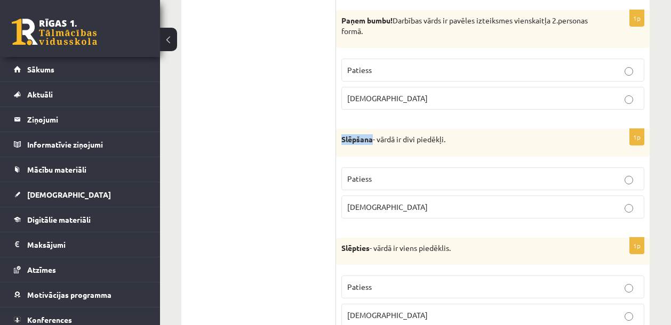
drag, startPoint x: 341, startPoint y: 142, endPoint x: 374, endPoint y: 140, distance: 32.6
click at [373, 140] on strong "Slēpšana" at bounding box center [356, 139] width 31 height 10
drag, startPoint x: 343, startPoint y: 248, endPoint x: 371, endPoint y: 248, distance: 27.2
click at [370, 248] on strong "Slēpties" at bounding box center [355, 248] width 28 height 10
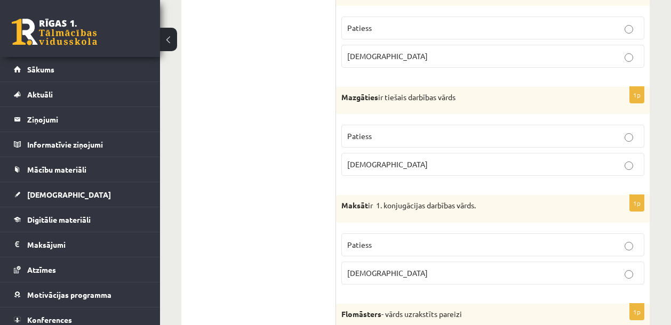
scroll to position [2648, 0]
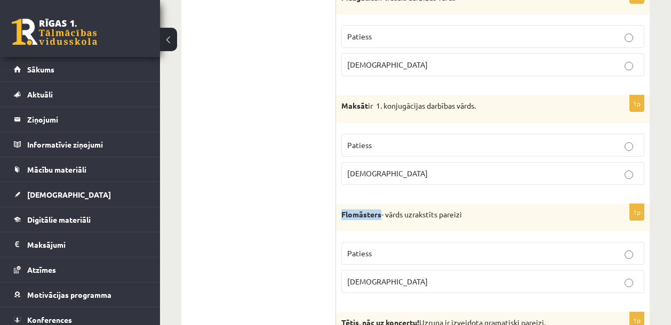
drag, startPoint x: 342, startPoint y: 215, endPoint x: 380, endPoint y: 215, distance: 38.4
click at [380, 215] on strong "Flomāsters" at bounding box center [361, 215] width 40 height 10
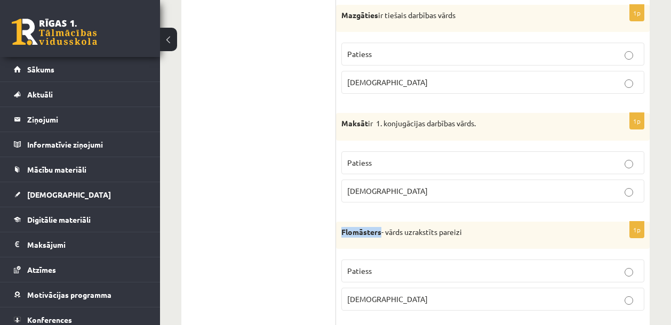
scroll to position [2744, 0]
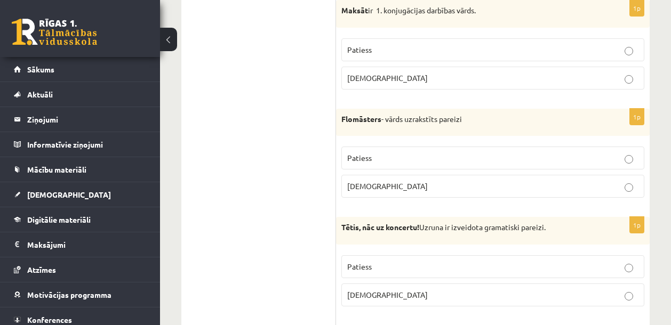
click at [388, 191] on p "[DEMOGRAPHIC_DATA]" at bounding box center [492, 186] width 291 height 11
click at [388, 162] on p "Patiess" at bounding box center [492, 158] width 291 height 11
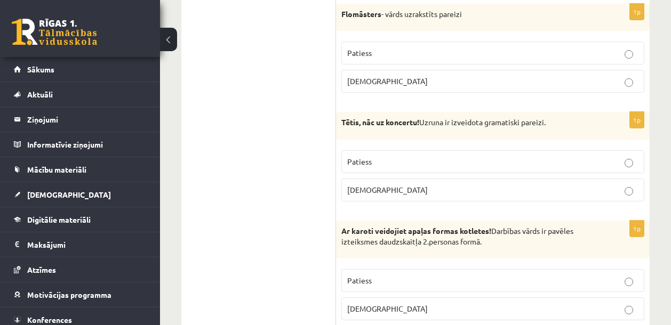
scroll to position [2851, 0]
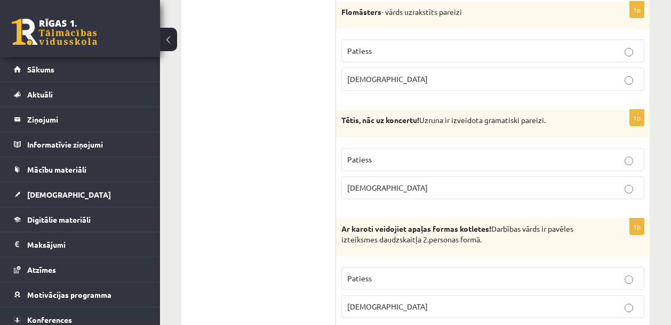
click at [426, 187] on p "[DEMOGRAPHIC_DATA]" at bounding box center [492, 187] width 291 height 11
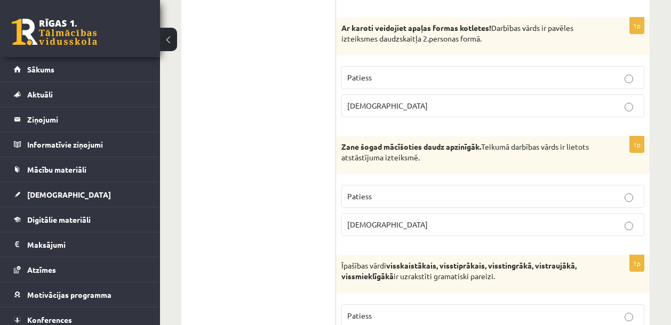
scroll to position [3054, 0]
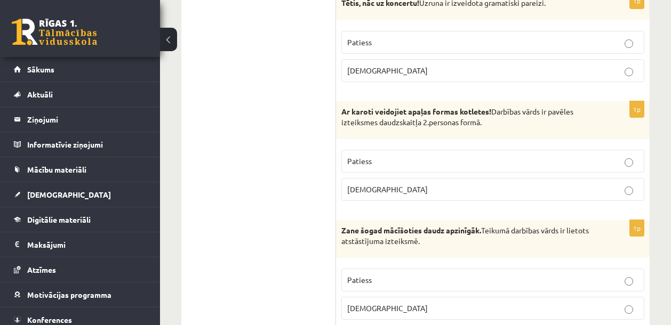
scroll to position [2968, 0]
drag, startPoint x: 380, startPoint y: 124, endPoint x: 454, endPoint y: 123, distance: 74.1
click at [454, 123] on p "Ar karoti veidojiet apaļas formas kotletes! Darbības vārds ir pavēles izteiksme…" at bounding box center [466, 117] width 250 height 21
drag, startPoint x: 458, startPoint y: 124, endPoint x: 380, endPoint y: 122, distance: 78.4
click at [380, 122] on p "Ar karoti veidojiet apaļas formas kotletes! Darbības vārds ir pavēles izteiksme…" at bounding box center [466, 117] width 250 height 21
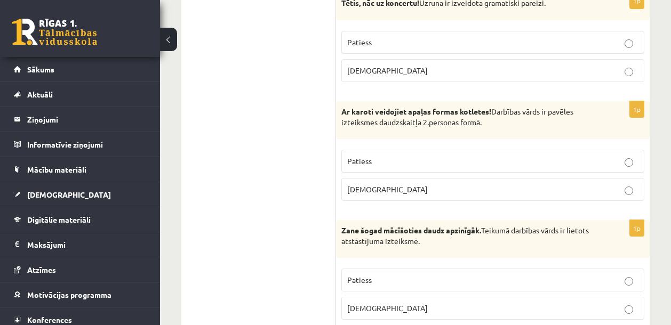
click at [539, 184] on p "[DEMOGRAPHIC_DATA]" at bounding box center [492, 189] width 291 height 11
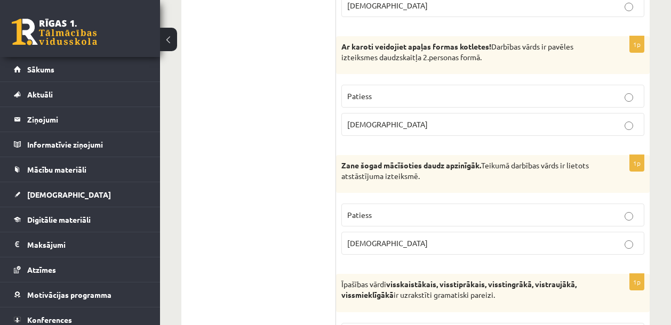
scroll to position [3034, 0]
drag, startPoint x: 341, startPoint y: 162, endPoint x: 483, endPoint y: 167, distance: 141.4
click at [483, 167] on p "Zane šogad mācīšoties daudz apzinīgāk. Teikumā darbības vārds ir lietots atstās…" at bounding box center [466, 170] width 250 height 21
drag, startPoint x: 365, startPoint y: 177, endPoint x: 439, endPoint y: 174, distance: 74.2
click at [439, 174] on p "Zane šogad mācīšoties daudz apzinīgāk. Teikumā darbības vārds ir lietots atstās…" at bounding box center [466, 170] width 250 height 21
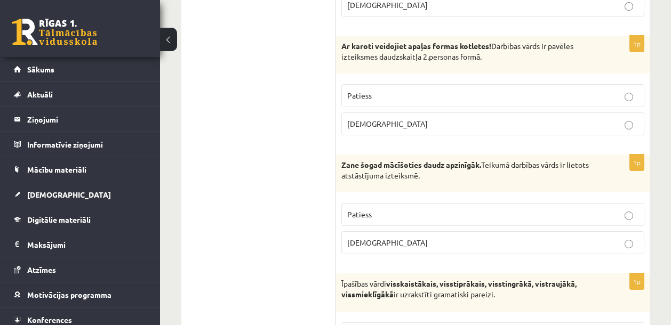
drag, startPoint x: 516, startPoint y: 165, endPoint x: 531, endPoint y: 173, distance: 17.2
click at [531, 173] on p "Zane šogad mācīšoties daudz apzinīgāk. Teikumā darbības vārds ir lietots atstās…" at bounding box center [466, 170] width 250 height 21
click at [526, 170] on p "Zane šogad mācīšoties daudz apzinīgāk. Teikumā darbības vārds ir lietots atstās…" at bounding box center [466, 170] width 250 height 21
drag, startPoint x: 517, startPoint y: 167, endPoint x: 584, endPoint y: 174, distance: 66.5
click at [584, 174] on p "Zane šogad mācīšoties daudz apzinīgāk. Teikumā darbības vārds ir lietots atstās…" at bounding box center [466, 170] width 250 height 21
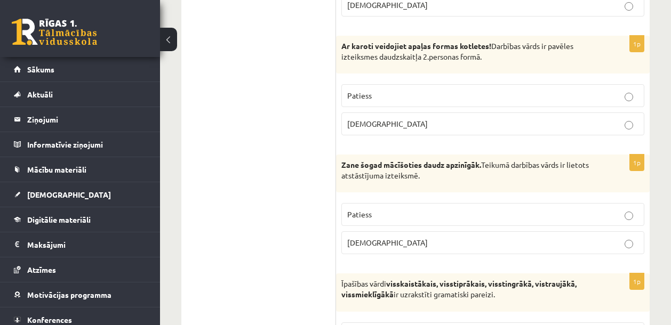
click at [550, 174] on p "Zane šogad mācīšoties daudz apzinīgāk. Teikumā darbības vārds ir lietots atstās…" at bounding box center [466, 170] width 250 height 21
drag, startPoint x: 517, startPoint y: 166, endPoint x: 533, endPoint y: 168, distance: 16.7
click at [553, 170] on p "Zane šogad mācīšoties daudz apzinīgāk. Teikumā darbības vārds ir lietots atstās…" at bounding box center [466, 170] width 250 height 21
drag, startPoint x: 513, startPoint y: 195, endPoint x: 520, endPoint y: 181, distance: 14.8
click at [513, 195] on div "1p Zane šogad mācīšoties daudz apzinīgāk. Teikumā darbības vārds ir lietots ats…" at bounding box center [493, 209] width 314 height 108
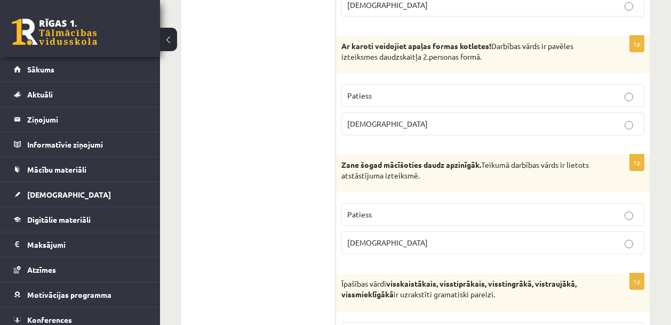
drag, startPoint x: 516, startPoint y: 168, endPoint x: 458, endPoint y: 175, distance: 58.6
click at [458, 175] on p "Zane šogad mācīšoties daudz apzinīgāk. Teikumā darbības vārds ir lietots atstās…" at bounding box center [466, 170] width 250 height 21
click at [382, 215] on p "Patiess" at bounding box center [492, 214] width 291 height 11
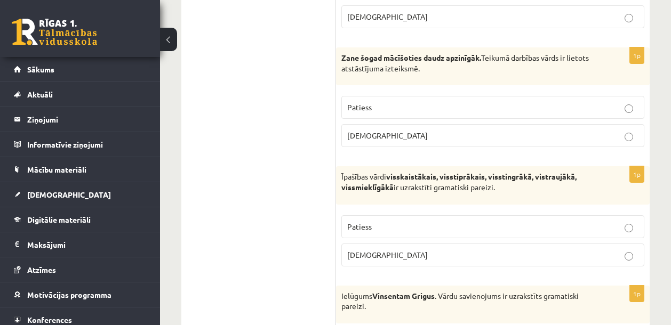
scroll to position [3164, 0]
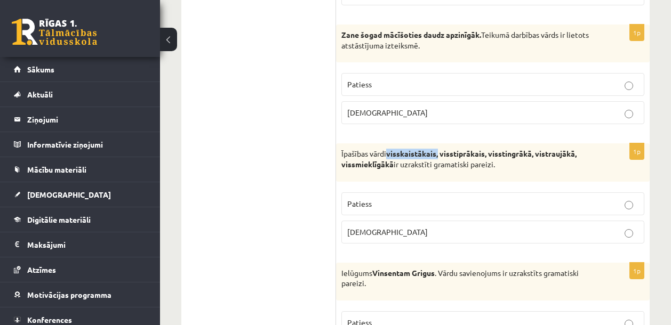
drag, startPoint x: 390, startPoint y: 151, endPoint x: 440, endPoint y: 157, distance: 50.0
click at [440, 157] on strong "visskaistākais, visstiprākais, visstingrākā, vistraujākā, vissmieklīgākā" at bounding box center [458, 159] width 235 height 20
click at [426, 152] on strong "visskaistākais, visstiprākais, visstingrākā, vistraujākā, vissmieklīgākā" at bounding box center [458, 159] width 235 height 20
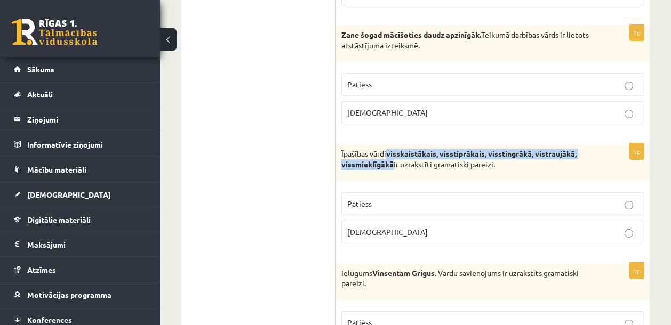
drag, startPoint x: 389, startPoint y: 152, endPoint x: 394, endPoint y: 164, distance: 12.7
click at [394, 164] on p "Īpašības vārdi visskaistākais, visstiprākais, visstingrākā, vistraujākā, vissmi…" at bounding box center [466, 159] width 250 height 21
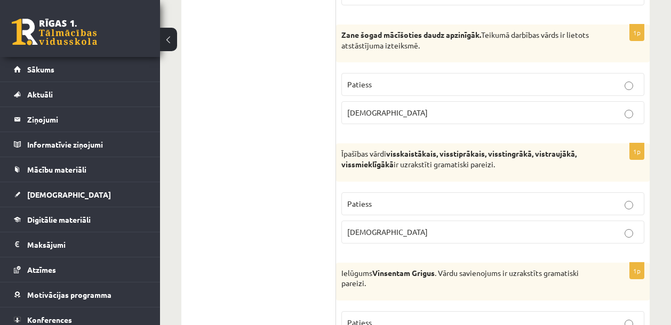
click at [472, 207] on p "Patiess" at bounding box center [492, 203] width 291 height 11
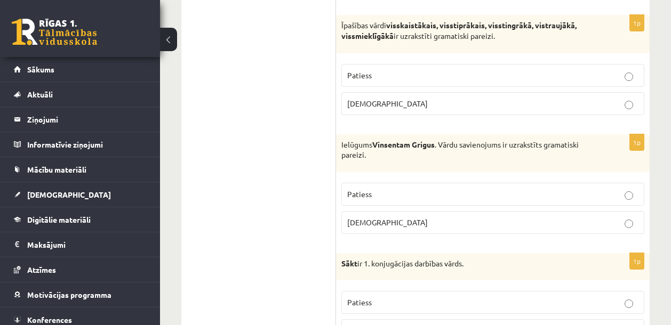
scroll to position [3293, 0]
drag, startPoint x: 374, startPoint y: 142, endPoint x: 436, endPoint y: 148, distance: 62.2
click at [436, 148] on p "Ielūgums Vinsentam Grigus . Vārdu savienojums ir uzrakstīts gramatiski pareizi." at bounding box center [466, 149] width 250 height 21
click at [433, 218] on p "[DEMOGRAPHIC_DATA]" at bounding box center [492, 222] width 291 height 11
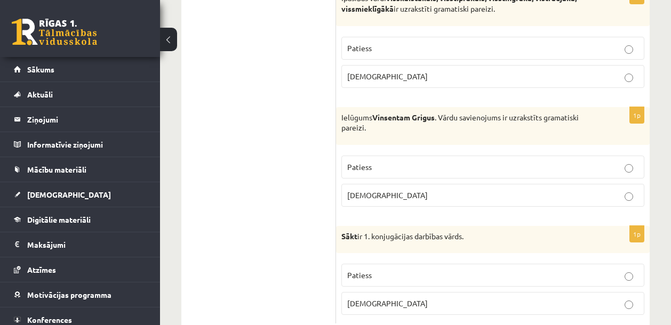
scroll to position [3320, 0]
drag, startPoint x: 342, startPoint y: 234, endPoint x: 347, endPoint y: 233, distance: 5.4
click at [347, 233] on strong "Sākt" at bounding box center [349, 236] width 16 height 10
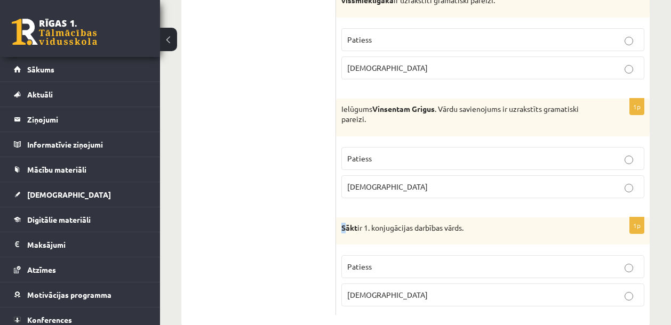
scroll to position [3329, 0]
click at [347, 225] on strong "Sākt" at bounding box center [349, 227] width 16 height 10
drag, startPoint x: 358, startPoint y: 226, endPoint x: 343, endPoint y: 230, distance: 15.5
click at [343, 230] on strong "Sākt" at bounding box center [349, 227] width 16 height 10
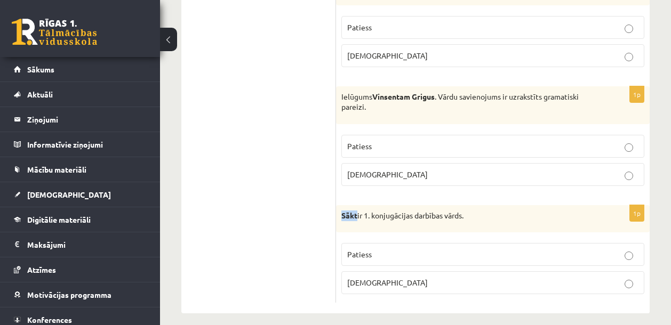
scroll to position [3341, 0]
click at [366, 250] on p "Patiess" at bounding box center [492, 254] width 291 height 11
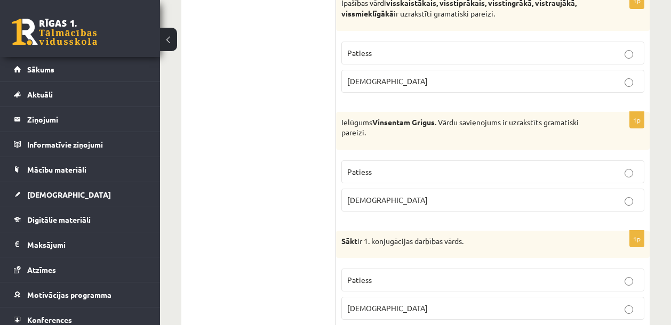
scroll to position [3351, 0]
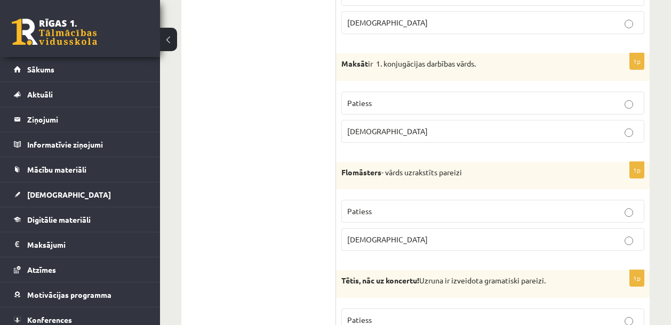
scroll to position [2693, 0]
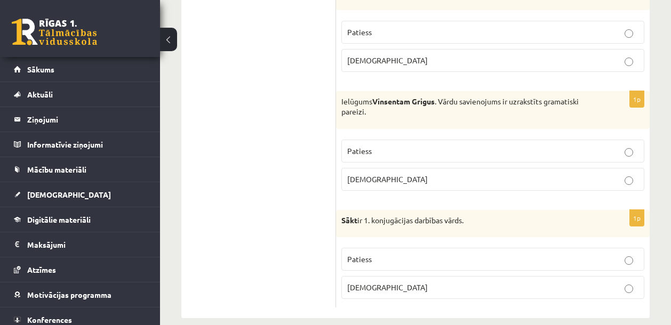
scroll to position [3335, 0]
drag, startPoint x: 271, startPoint y: 84, endPoint x: 460, endPoint y: 2, distance: 205.6
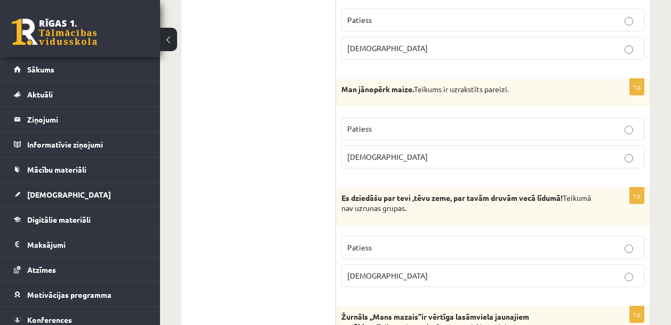
scroll to position [1061, 0]
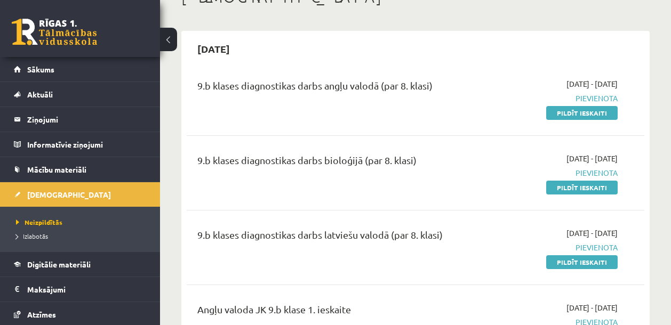
scroll to position [87, 0]
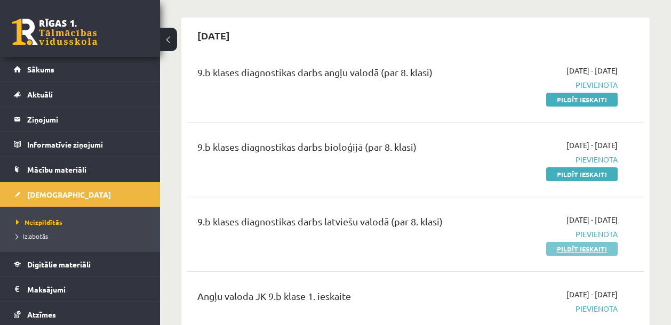
click at [587, 252] on link "Pildīt ieskaiti" at bounding box center [581, 249] width 71 height 14
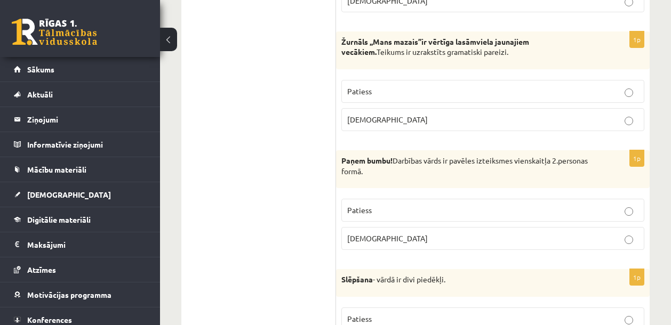
scroll to position [1336, 0]
click at [633, 211] on p "Patiess" at bounding box center [492, 210] width 291 height 11
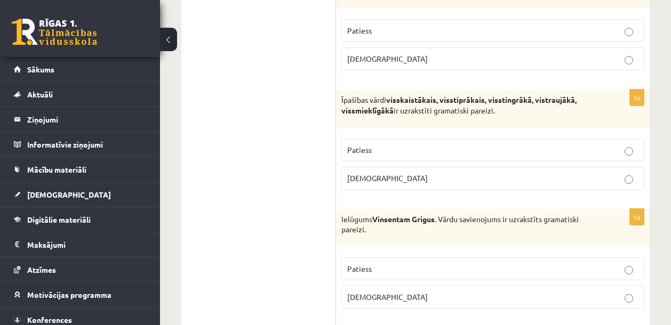
scroll to position [3351, 0]
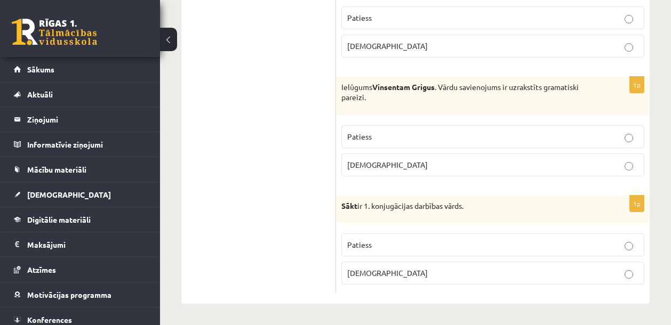
click at [613, 250] on p "Patiess" at bounding box center [492, 244] width 291 height 11
click at [632, 171] on label "[DEMOGRAPHIC_DATA]" at bounding box center [492, 165] width 303 height 23
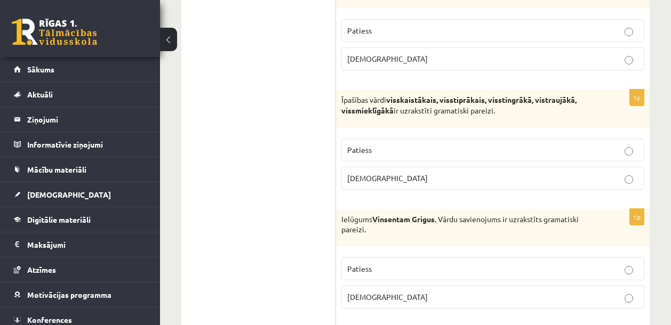
click at [577, 157] on label "Patiess" at bounding box center [492, 150] width 303 height 23
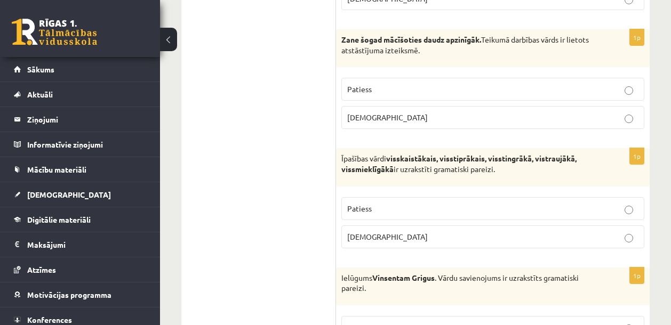
scroll to position [3077, 0]
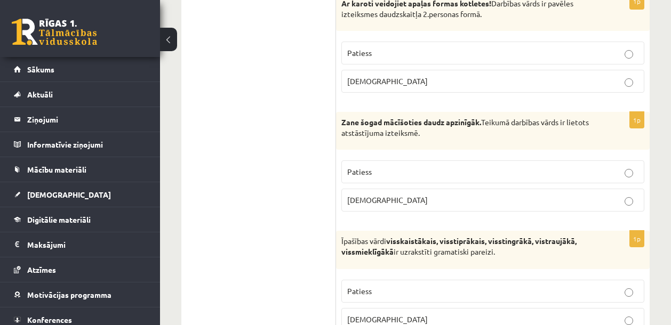
click at [498, 203] on p "Aplams" at bounding box center [492, 200] width 291 height 11
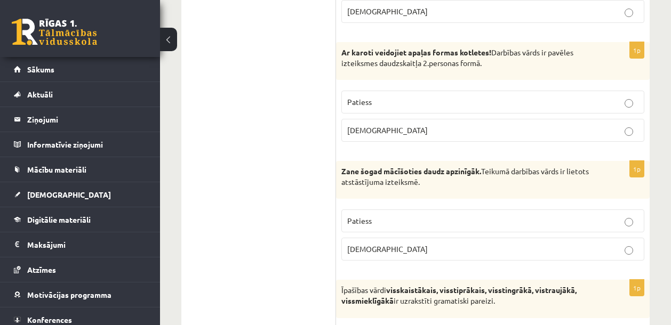
scroll to position [3017, 0]
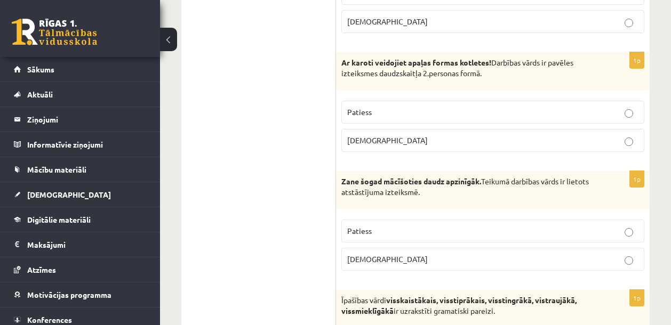
click at [430, 233] on p "Patiess" at bounding box center [492, 231] width 291 height 11
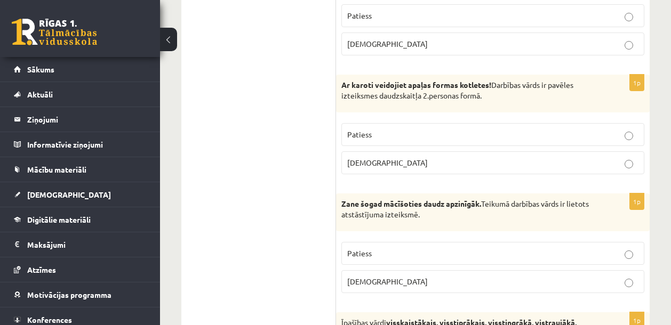
scroll to position [2994, 0]
click at [482, 130] on p "Patiess" at bounding box center [492, 135] width 291 height 11
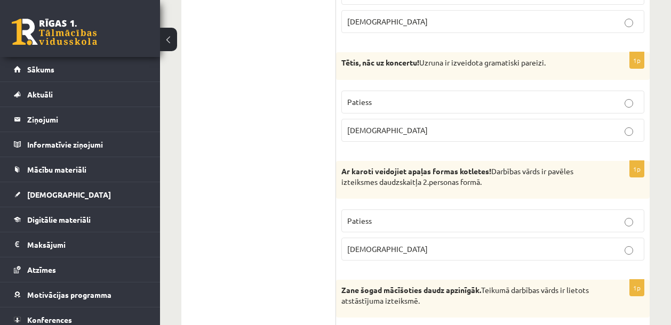
scroll to position [2881, 0]
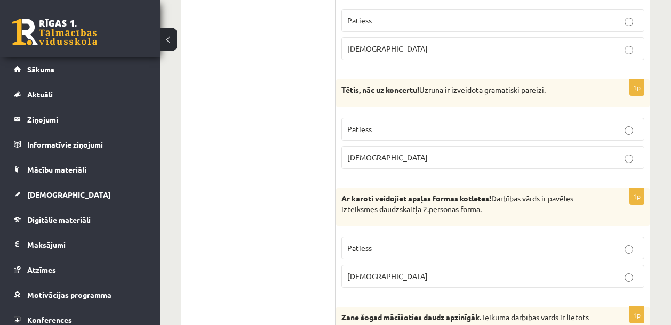
click at [396, 155] on p "Aplams" at bounding box center [492, 157] width 291 height 11
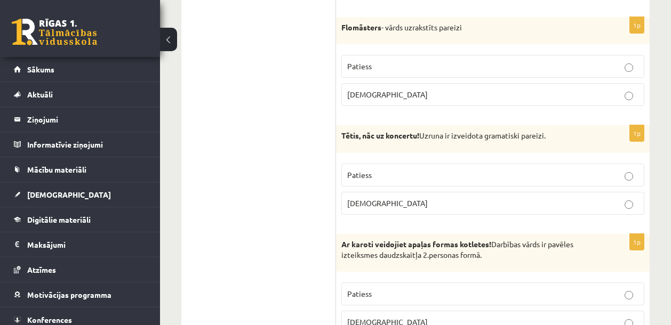
scroll to position [2782, 0]
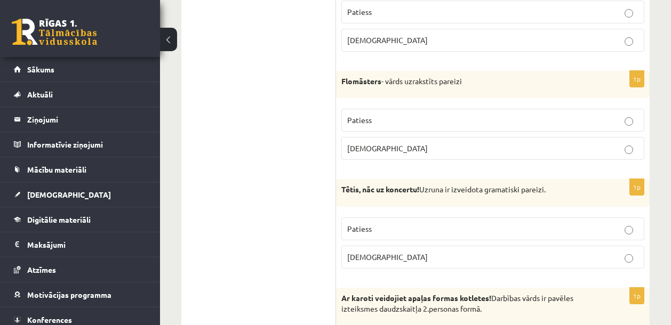
click at [433, 120] on p "Patiess" at bounding box center [492, 120] width 291 height 11
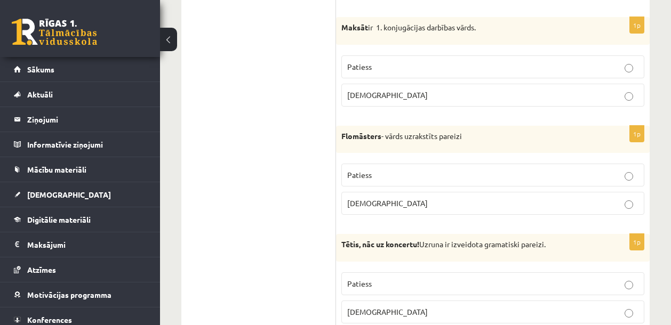
scroll to position [2662, 0]
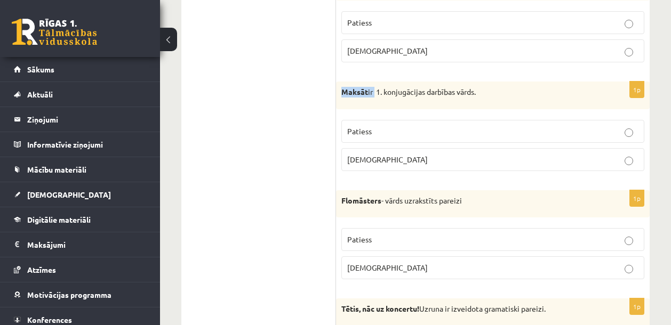
drag, startPoint x: 344, startPoint y: 92, endPoint x: 377, endPoint y: 92, distance: 32.5
click at [377, 92] on p "Maksāt ir 1. konjugācijas darbības vārds." at bounding box center [466, 92] width 250 height 11
click at [369, 92] on p "Maksāt ir 1. konjugācijas darbības vārds." at bounding box center [466, 92] width 250 height 11
drag, startPoint x: 369, startPoint y: 91, endPoint x: 338, endPoint y: 90, distance: 31.0
click at [338, 90] on div "Maksāt ir 1. konjugācijas darbības vārds." at bounding box center [493, 96] width 314 height 28
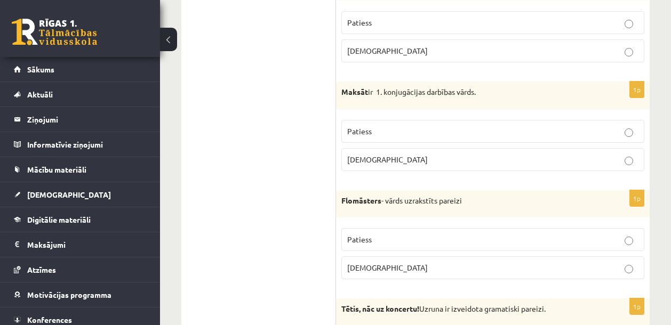
copy strong "Maksāt"
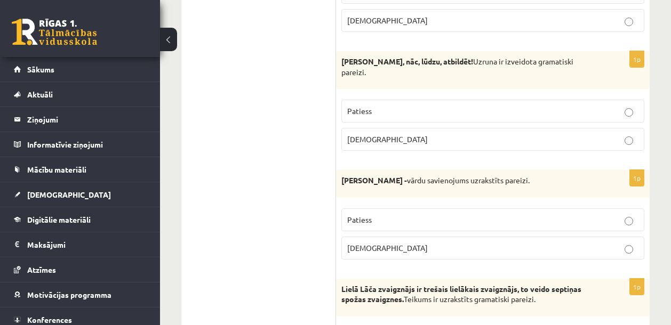
scroll to position [0, 0]
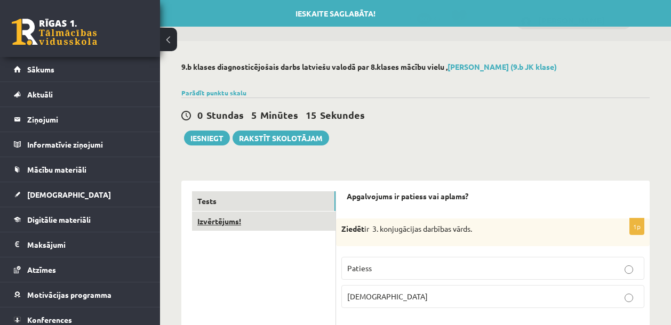
click at [222, 216] on link "Izvērtējums!" at bounding box center [263, 222] width 143 height 20
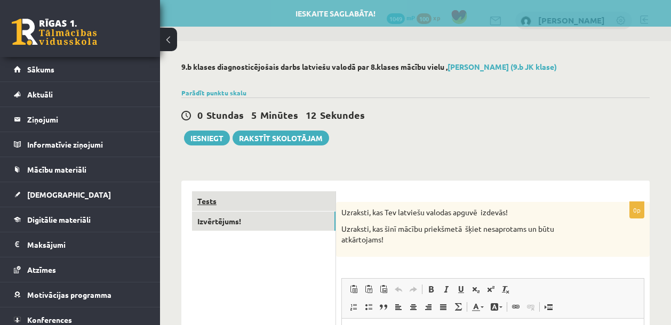
click at [220, 198] on link "Tests" at bounding box center [263, 201] width 143 height 20
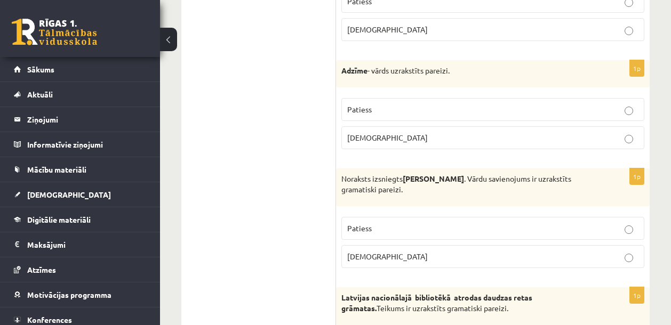
scroll to position [2224, 0]
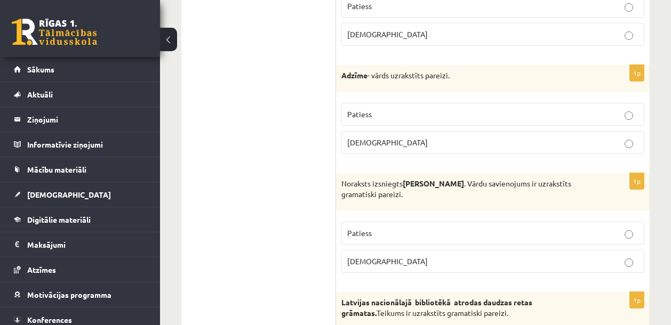
click at [415, 142] on p "[DEMOGRAPHIC_DATA]" at bounding box center [492, 142] width 291 height 11
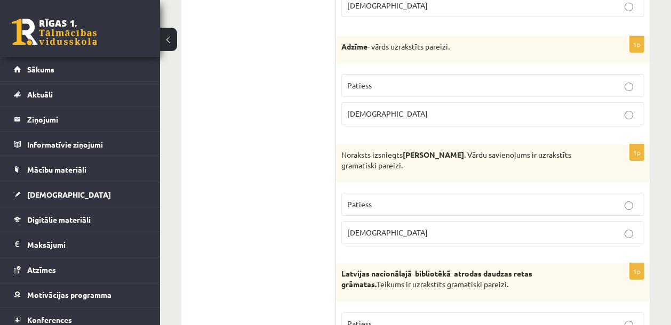
scroll to position [2264, 0]
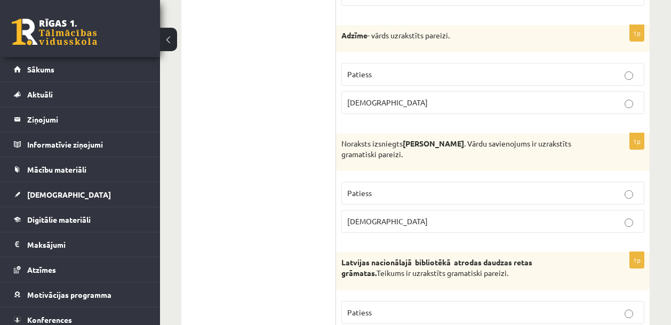
click at [371, 191] on span "Patiess" at bounding box center [359, 193] width 25 height 10
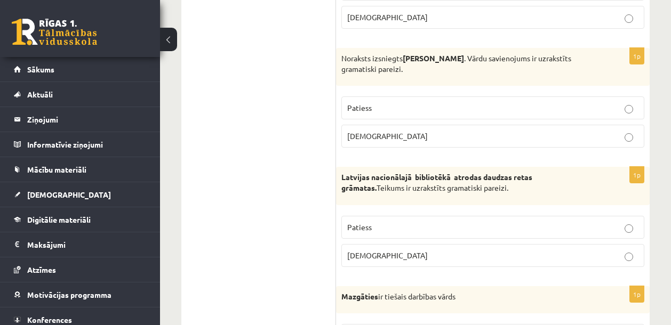
scroll to position [2377, 0]
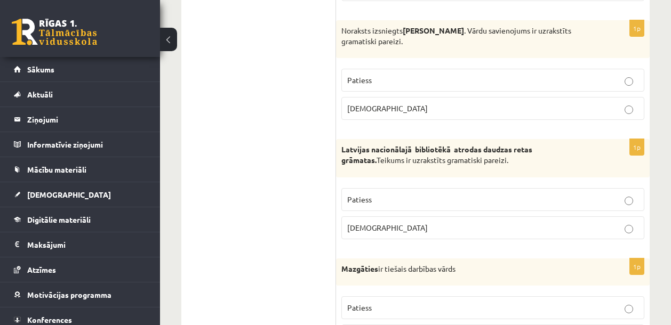
click at [375, 227] on p "[DEMOGRAPHIC_DATA]" at bounding box center [492, 227] width 291 height 11
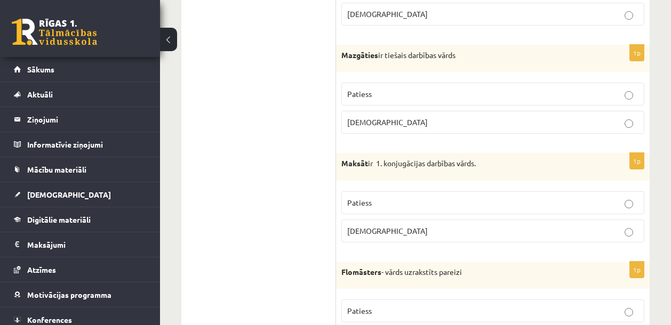
scroll to position [2593, 0]
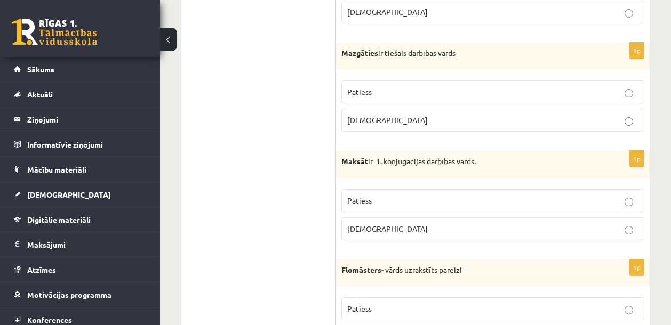
click at [385, 232] on p "[DEMOGRAPHIC_DATA]" at bounding box center [492, 228] width 291 height 11
drag, startPoint x: 341, startPoint y: 52, endPoint x: 378, endPoint y: 53, distance: 36.8
click at [378, 53] on strong "Mazgāties" at bounding box center [359, 53] width 37 height 10
copy strong "Mazgāties"
click at [394, 102] on label "Patiess" at bounding box center [492, 92] width 303 height 23
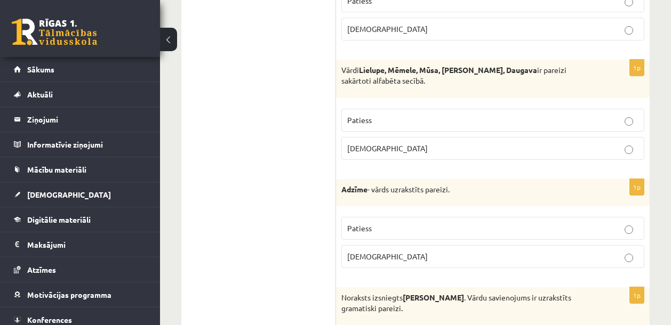
scroll to position [2109, 0]
click at [382, 165] on div "1p Vārdi Lielupe, Mēmele, Mūsa, Misa, Daugava ir pareizi sakārtoti alfabēta sec…" at bounding box center [493, 114] width 314 height 108
click at [382, 151] on p "[DEMOGRAPHIC_DATA]" at bounding box center [492, 148] width 291 height 11
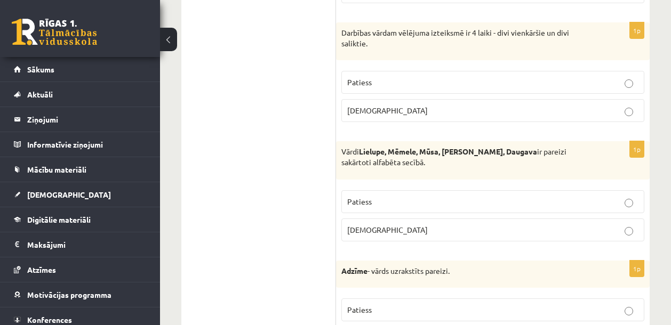
scroll to position [1992, 0]
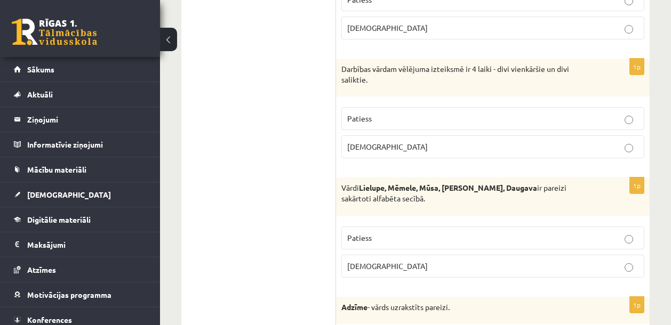
click at [429, 140] on label "[DEMOGRAPHIC_DATA]" at bounding box center [492, 146] width 303 height 23
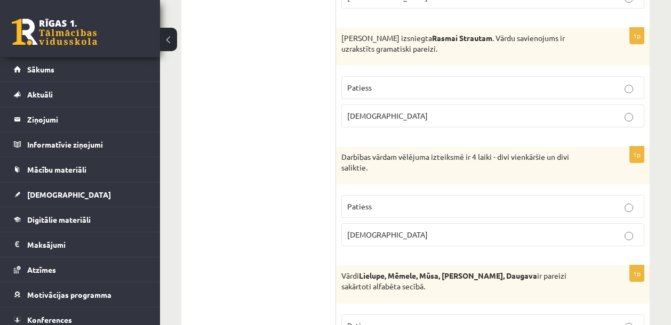
scroll to position [1887, 0]
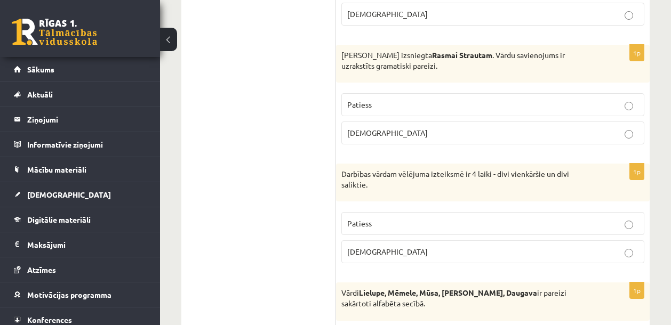
click at [413, 134] on p "[DEMOGRAPHIC_DATA]" at bounding box center [492, 132] width 291 height 11
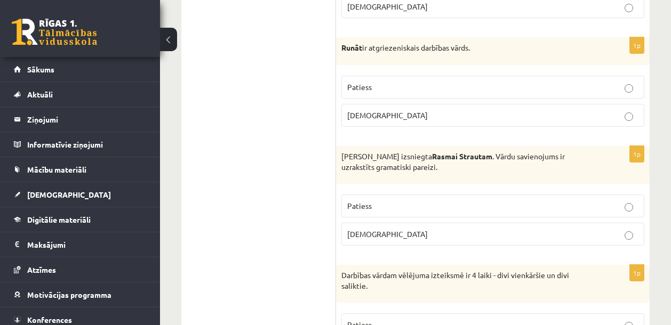
scroll to position [1748, 0]
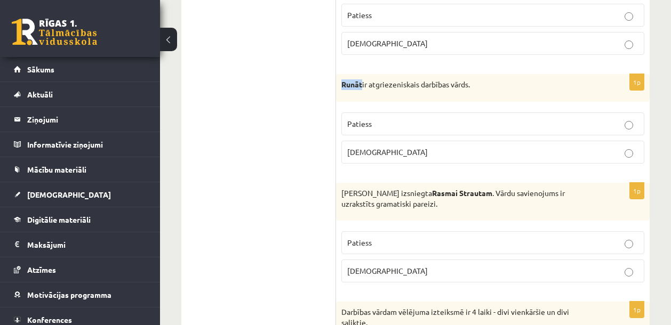
drag, startPoint x: 343, startPoint y: 85, endPoint x: 361, endPoint y: 85, distance: 18.1
click at [361, 85] on strong "Runāt" at bounding box center [351, 84] width 21 height 10
copy strong "Runāt"
click at [374, 121] on p "Patiess" at bounding box center [492, 123] width 291 height 11
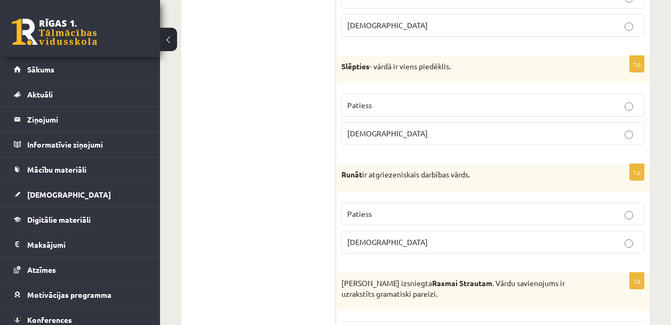
scroll to position [1656, 0]
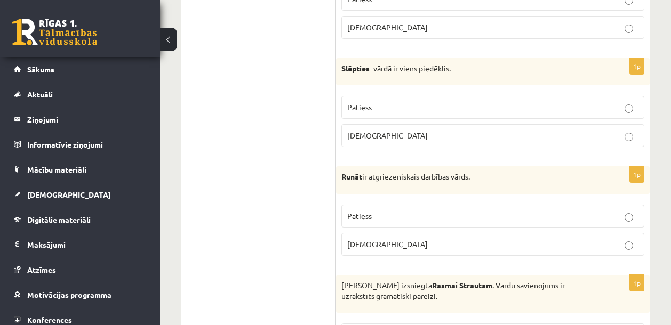
click at [381, 107] on p "Patiess" at bounding box center [492, 107] width 291 height 11
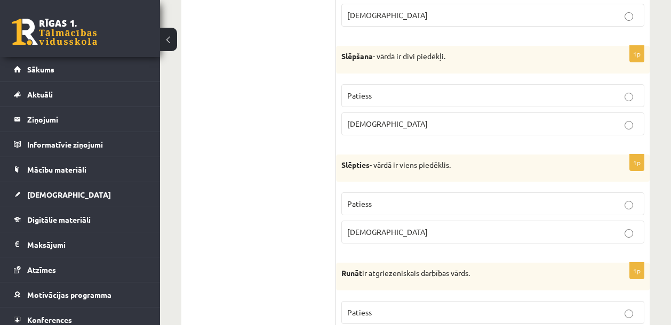
scroll to position [1558, 0]
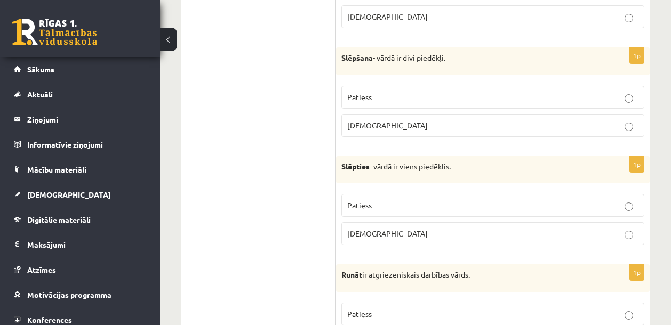
click at [396, 237] on p "[DEMOGRAPHIC_DATA]" at bounding box center [492, 233] width 291 height 11
click at [440, 84] on fieldset "Patiess Aplams" at bounding box center [492, 111] width 303 height 60
click at [440, 98] on p "Patiess" at bounding box center [492, 97] width 291 height 11
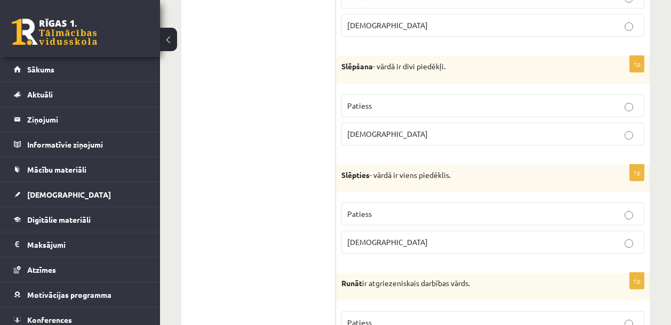
scroll to position [1456, 0]
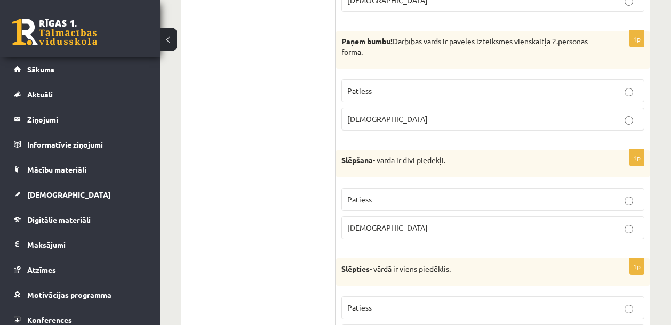
click at [410, 224] on p "[DEMOGRAPHIC_DATA]" at bounding box center [492, 227] width 291 height 11
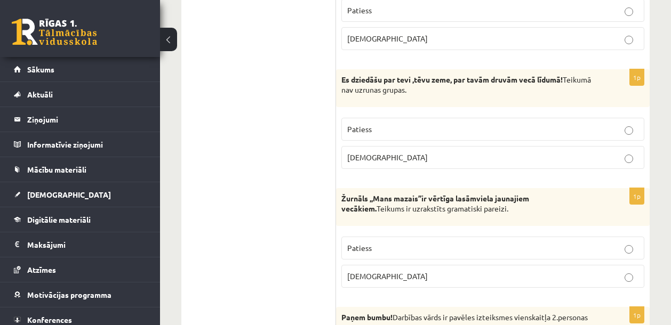
scroll to position [1176, 0]
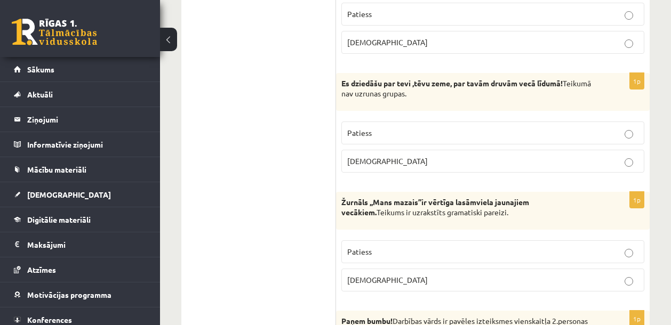
click at [387, 133] on p "Patiess" at bounding box center [492, 132] width 291 height 11
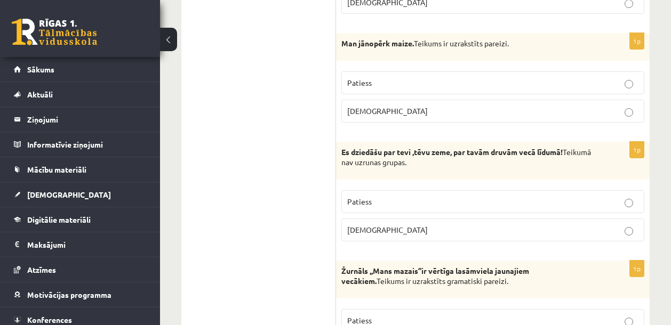
scroll to position [1093, 0]
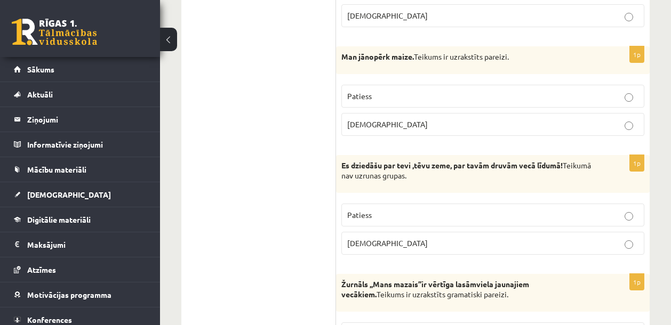
click at [400, 123] on p "[DEMOGRAPHIC_DATA]" at bounding box center [492, 124] width 291 height 11
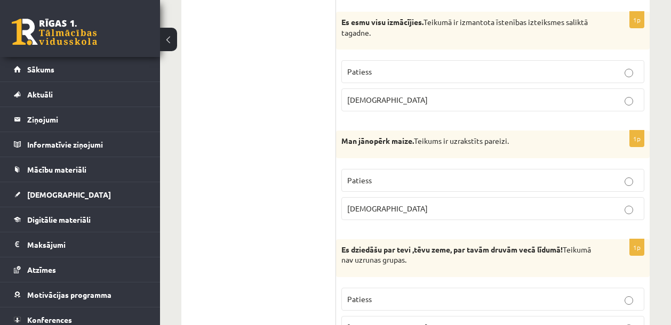
scroll to position [952, 0]
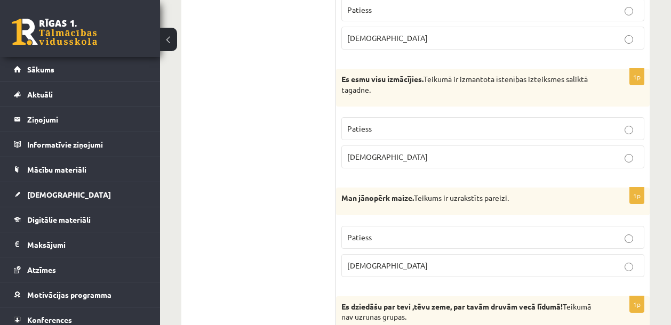
click at [368, 125] on span "Patiess" at bounding box center [359, 129] width 25 height 10
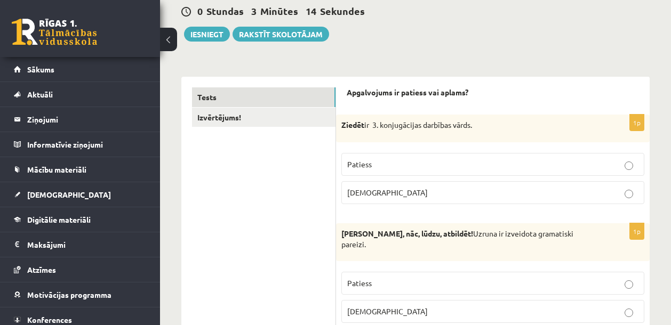
scroll to position [55, 0]
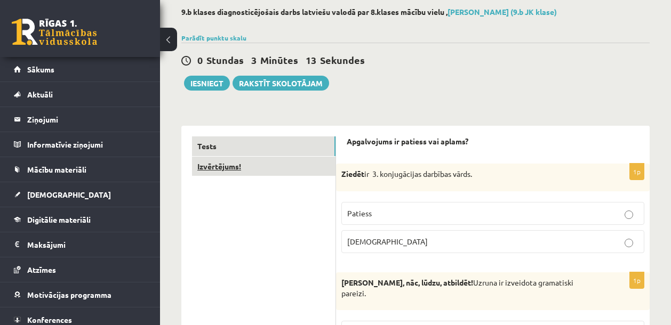
click at [233, 171] on link "Izvērtējums!" at bounding box center [263, 167] width 143 height 20
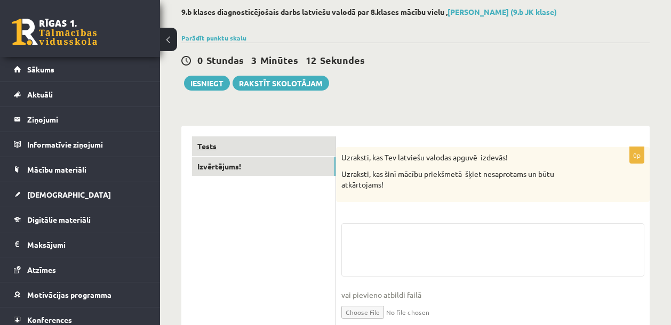
click at [204, 150] on link "Tests" at bounding box center [263, 147] width 143 height 20
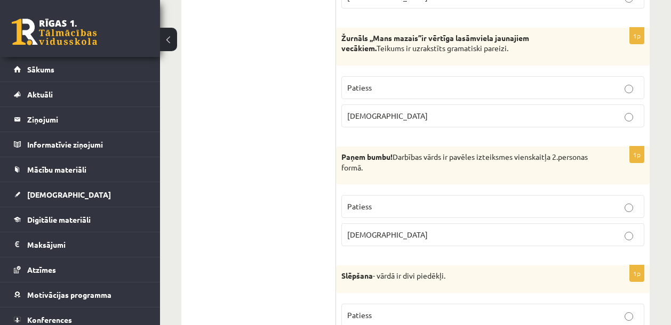
scroll to position [1341, 0]
click at [387, 125] on label "[DEMOGRAPHIC_DATA]" at bounding box center [492, 114] width 303 height 23
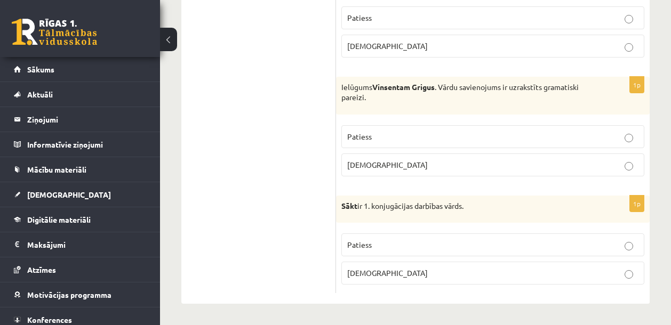
scroll to position [3351, 0]
drag, startPoint x: 343, startPoint y: 207, endPoint x: 356, endPoint y: 204, distance: 12.8
click at [356, 204] on strong "Sākt" at bounding box center [349, 206] width 16 height 10
drag, startPoint x: 357, startPoint y: 204, endPoint x: 342, endPoint y: 206, distance: 15.7
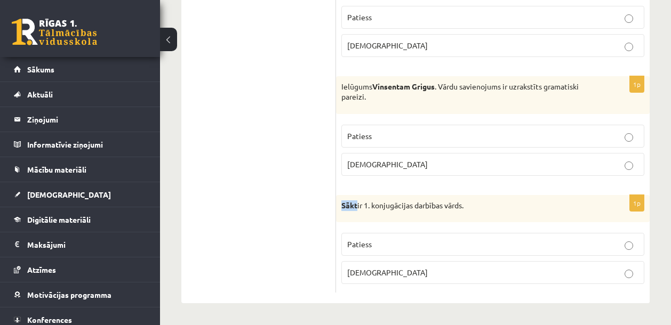
click at [342, 206] on strong "Sākt" at bounding box center [349, 206] width 16 height 10
copy strong "Sākt"
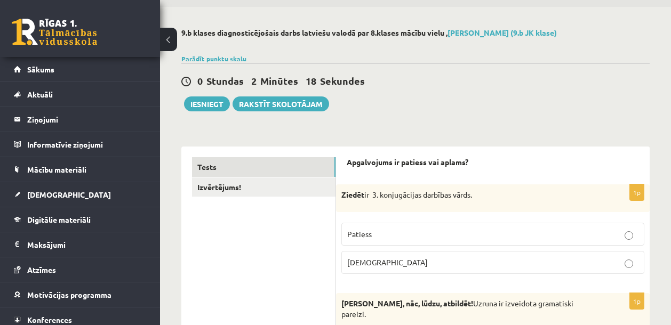
scroll to position [0, 0]
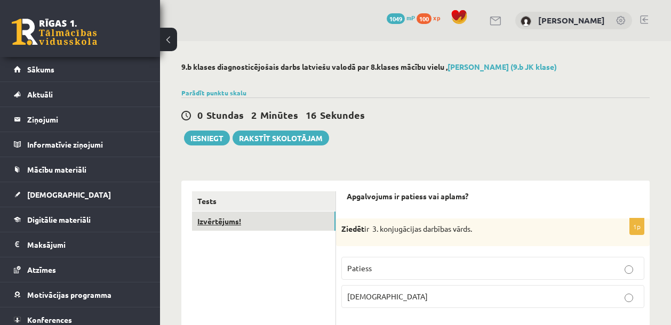
click at [233, 224] on link "Izvērtējums!" at bounding box center [263, 222] width 143 height 20
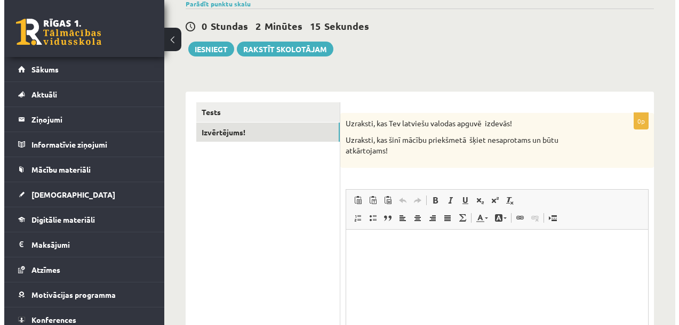
scroll to position [151, 0]
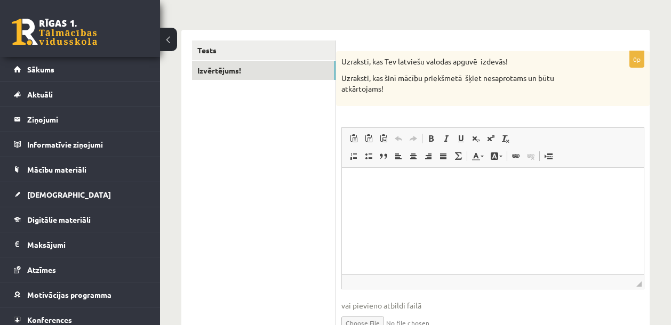
click at [412, 200] on html at bounding box center [493, 183] width 302 height 33
click at [441, 200] on html at bounding box center [493, 183] width 302 height 33
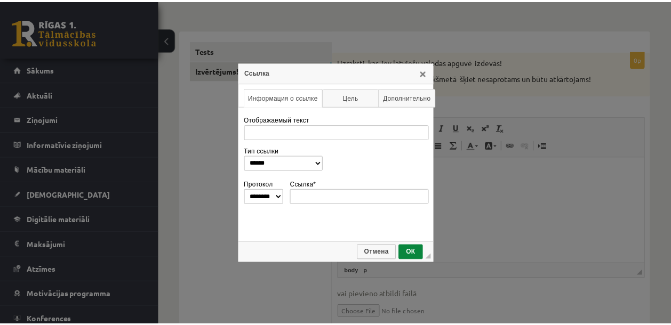
scroll to position [0, 0]
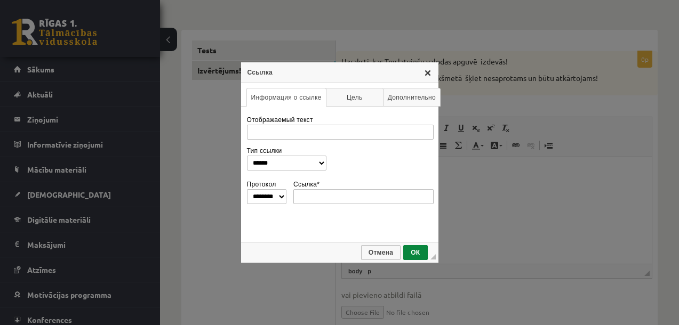
click at [426, 74] on link "X" at bounding box center [428, 72] width 9 height 9
click at [445, 218] on div "**********" at bounding box center [339, 162] width 679 height 325
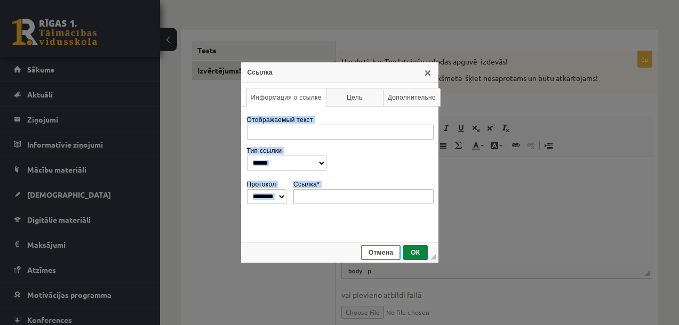
click at [394, 249] on span "Отмена" at bounding box center [380, 252] width 37 height 7
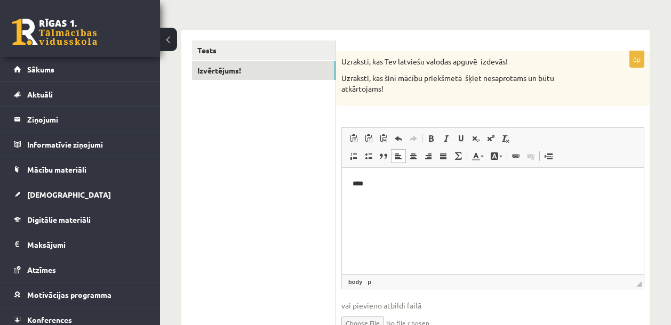
click at [450, 198] on html "****" at bounding box center [493, 183] width 302 height 33
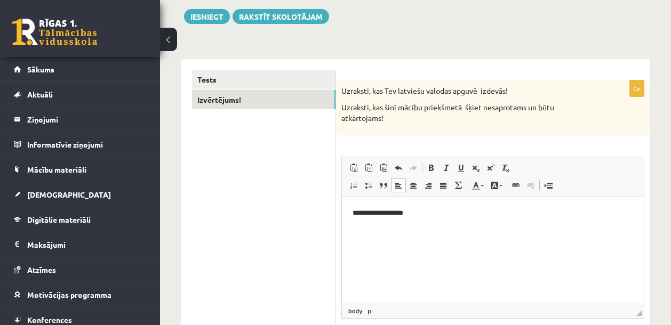
scroll to position [83, 0]
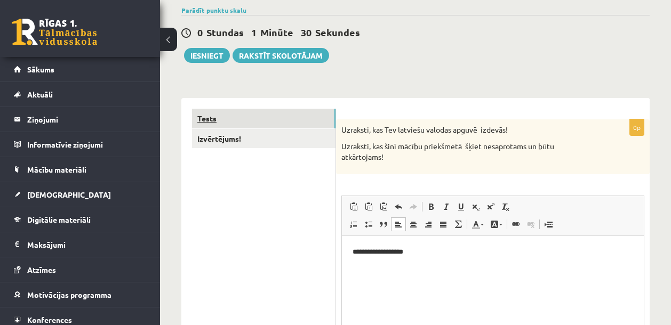
click at [236, 122] on link "Tests" at bounding box center [263, 119] width 143 height 20
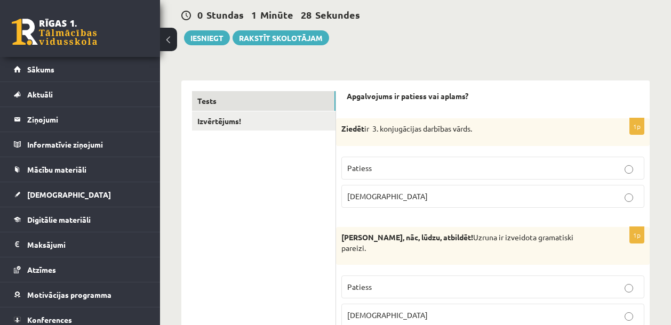
scroll to position [111, 0]
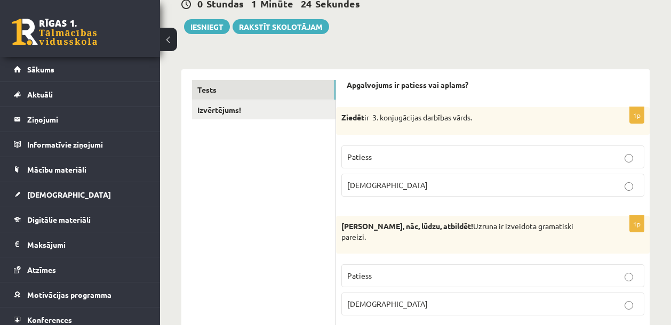
drag, startPoint x: 342, startPoint y: 120, endPoint x: 366, endPoint y: 117, distance: 24.2
click at [366, 117] on p "Ziedēt ir 3. konjugācijas darbības vārds." at bounding box center [466, 118] width 250 height 11
copy strong "Ziedēt"
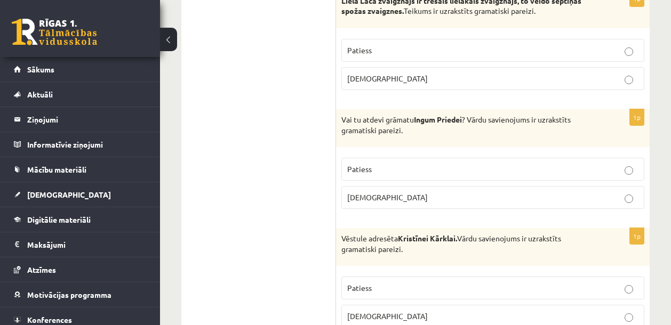
scroll to position [567, 0]
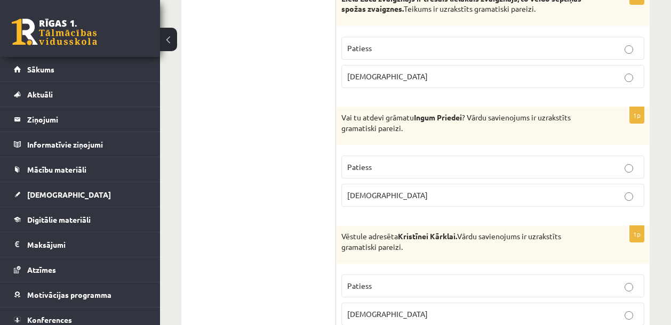
click at [408, 174] on label "Patiess" at bounding box center [492, 167] width 303 height 23
click at [416, 189] on label "[DEMOGRAPHIC_DATA]" at bounding box center [492, 195] width 303 height 23
click at [475, 169] on p "Patiess" at bounding box center [492, 167] width 291 height 11
click at [497, 198] on p "[DEMOGRAPHIC_DATA]" at bounding box center [492, 195] width 291 height 11
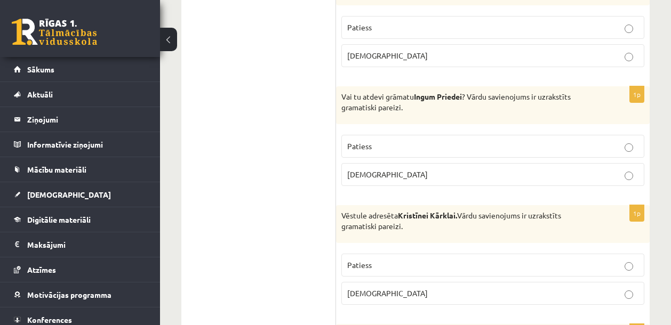
scroll to position [590, 0]
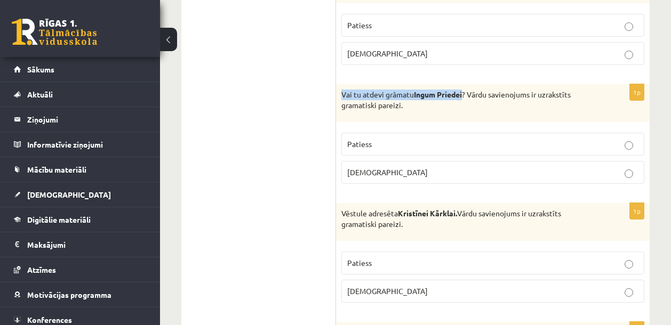
drag, startPoint x: 342, startPoint y: 93, endPoint x: 465, endPoint y: 97, distance: 122.2
click at [465, 97] on p "Vai tu atdevi grāmatu Ingum Priedei ? Vārdu savienojums ir uzrakstīts gramatisk…" at bounding box center [466, 100] width 250 height 21
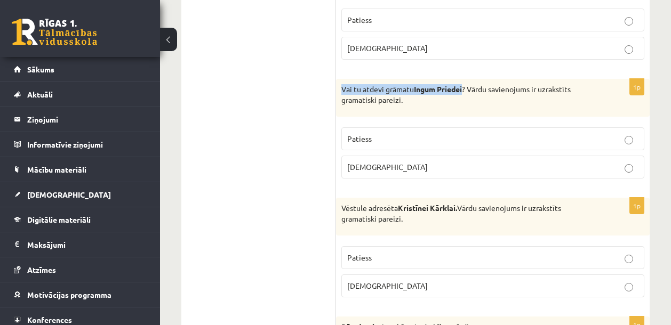
scroll to position [600, 0]
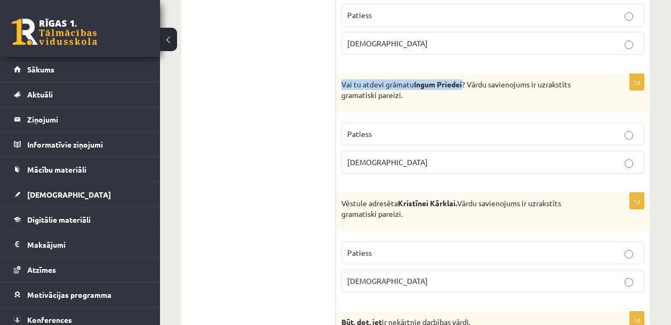
copy p "Vai tu atdevi grāmatu Ingum Priedei"
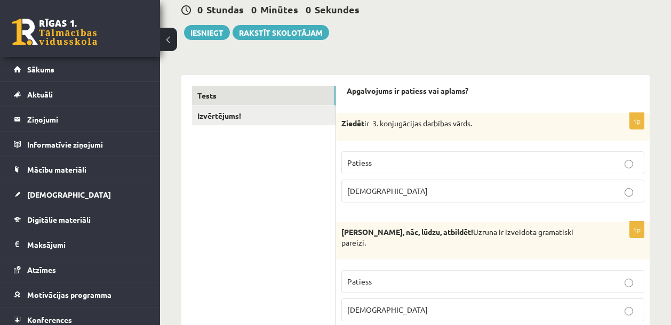
scroll to position [0, 0]
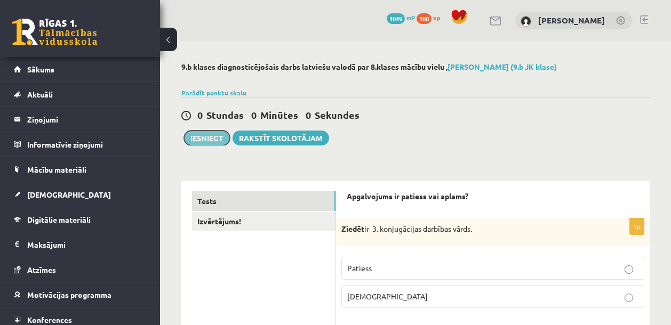
click at [198, 138] on button "Iesniegt" at bounding box center [207, 138] width 46 height 15
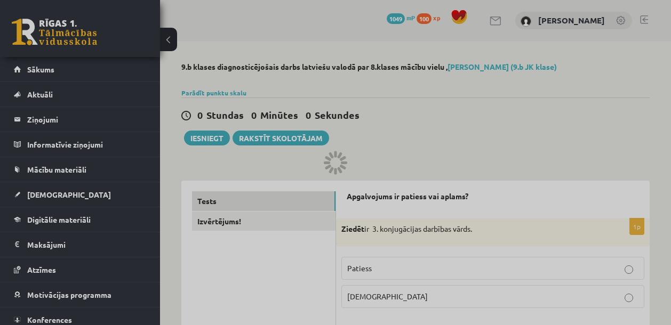
click at [626, 99] on div at bounding box center [335, 162] width 671 height 325
click at [56, 201] on div at bounding box center [335, 162] width 671 height 325
click at [54, 198] on div at bounding box center [335, 162] width 671 height 325
click at [51, 197] on div at bounding box center [335, 162] width 671 height 325
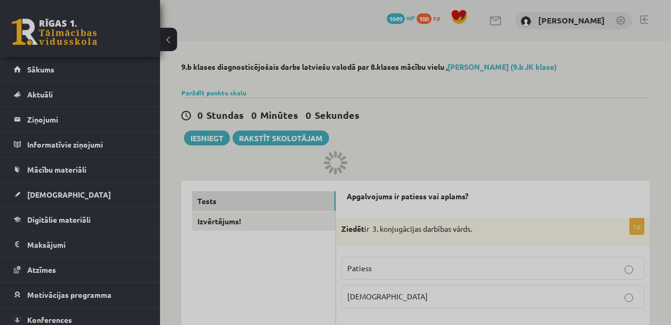
click at [409, 118] on div at bounding box center [335, 162] width 671 height 325
click at [355, 27] on div at bounding box center [335, 162] width 671 height 325
click at [409, 138] on div at bounding box center [335, 162] width 671 height 325
click at [409, 137] on div at bounding box center [335, 162] width 671 height 325
click at [25, 117] on div at bounding box center [335, 162] width 671 height 325
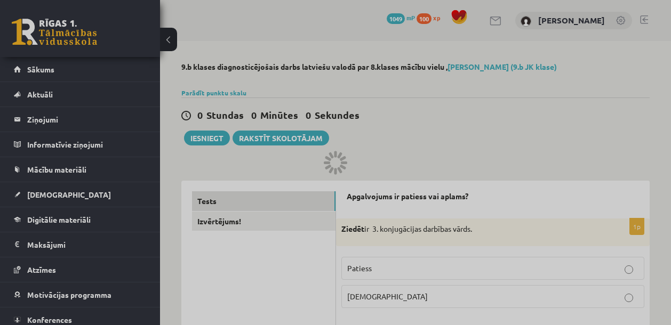
click at [426, 84] on div at bounding box center [335, 162] width 671 height 325
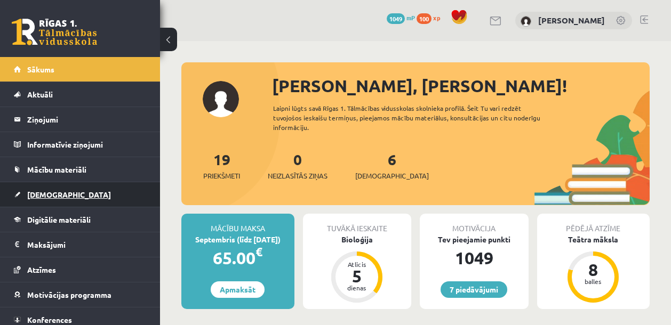
click at [45, 197] on span "[DEMOGRAPHIC_DATA]" at bounding box center [69, 195] width 84 height 10
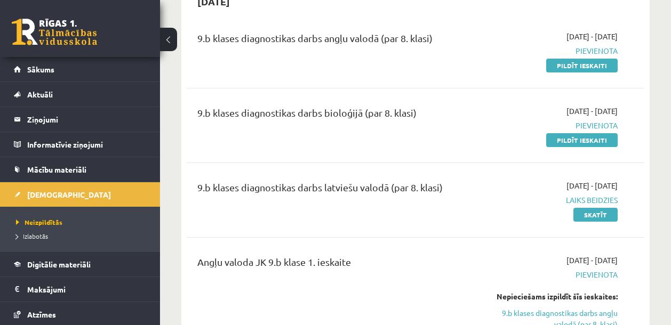
scroll to position [140, 0]
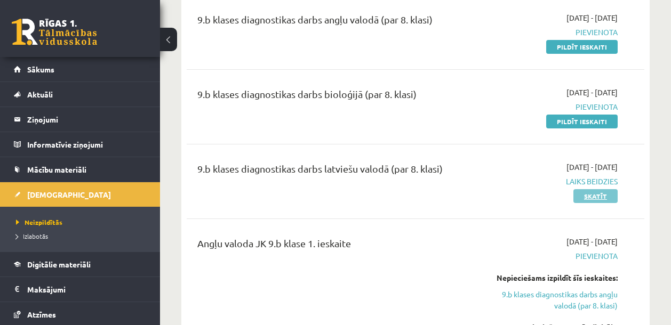
click at [590, 196] on link "Skatīt" at bounding box center [595, 196] width 44 height 14
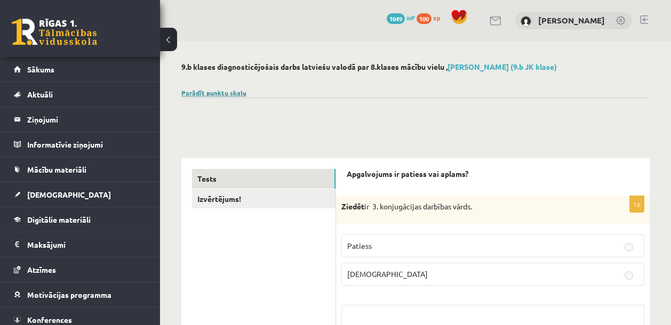
click at [229, 93] on link "Parādīt punktu skalu" at bounding box center [213, 93] width 65 height 9
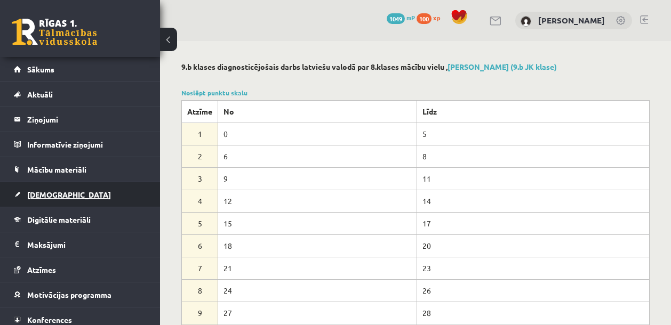
click at [47, 194] on span "[DEMOGRAPHIC_DATA]" at bounding box center [69, 195] width 84 height 10
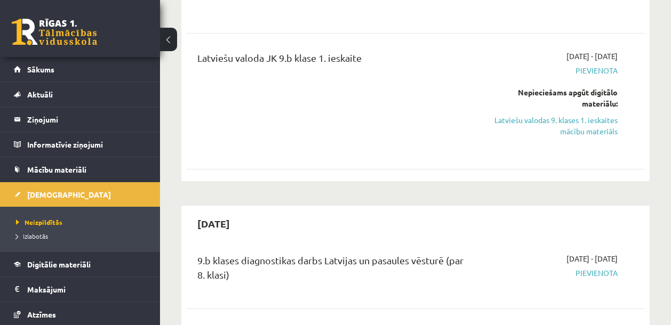
scroll to position [1083, 0]
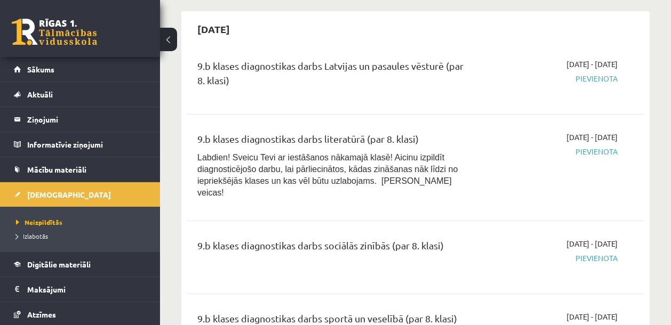
click at [477, 121] on div "9.b klases diagnostikas darbs literatūrā (par 8. klasi) Labdien! Sveicu Tevi ar…" at bounding box center [416, 168] width 458 height 94
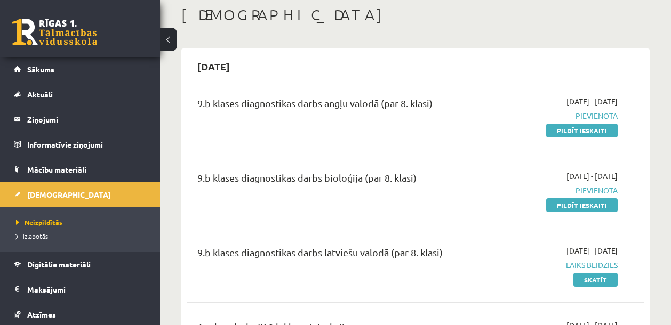
scroll to position [121, 0]
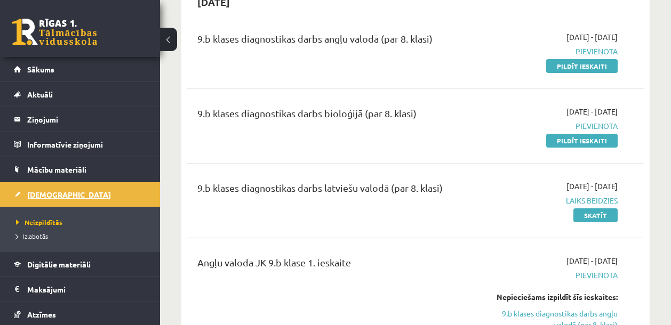
click at [54, 199] on link "[DEMOGRAPHIC_DATA]" at bounding box center [80, 194] width 133 height 25
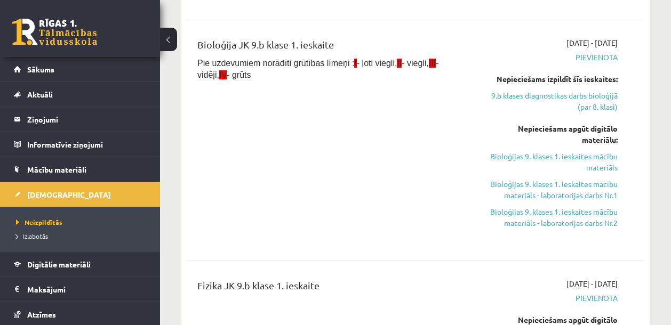
scroll to position [526, 0]
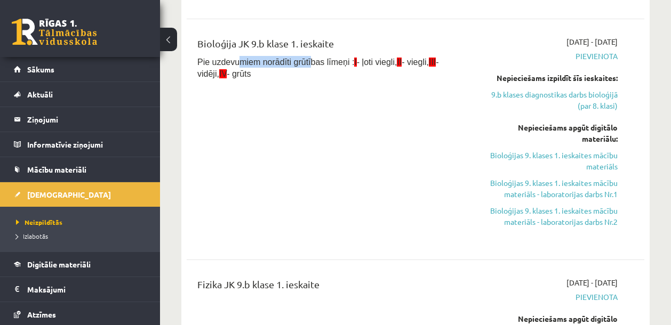
drag, startPoint x: 247, startPoint y: 62, endPoint x: 312, endPoint y: 63, distance: 64.5
click at [312, 63] on span "Pie uzdevumiem norādīti grūtības līmeņi : I - ļoti viegli, II - viegli, III - v…" at bounding box center [318, 68] width 242 height 21
click at [325, 64] on span "Pie uzdevumiem norādīti grūtības līmeņi : I - ļoti viegli, II - viegli, III - v…" at bounding box center [318, 68] width 242 height 21
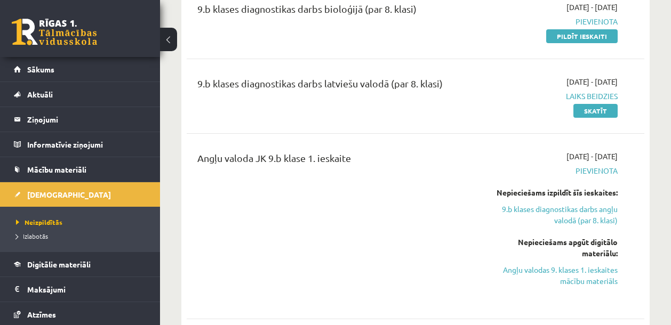
scroll to position [0, 0]
